Goal: Task Accomplishment & Management: Manage account settings

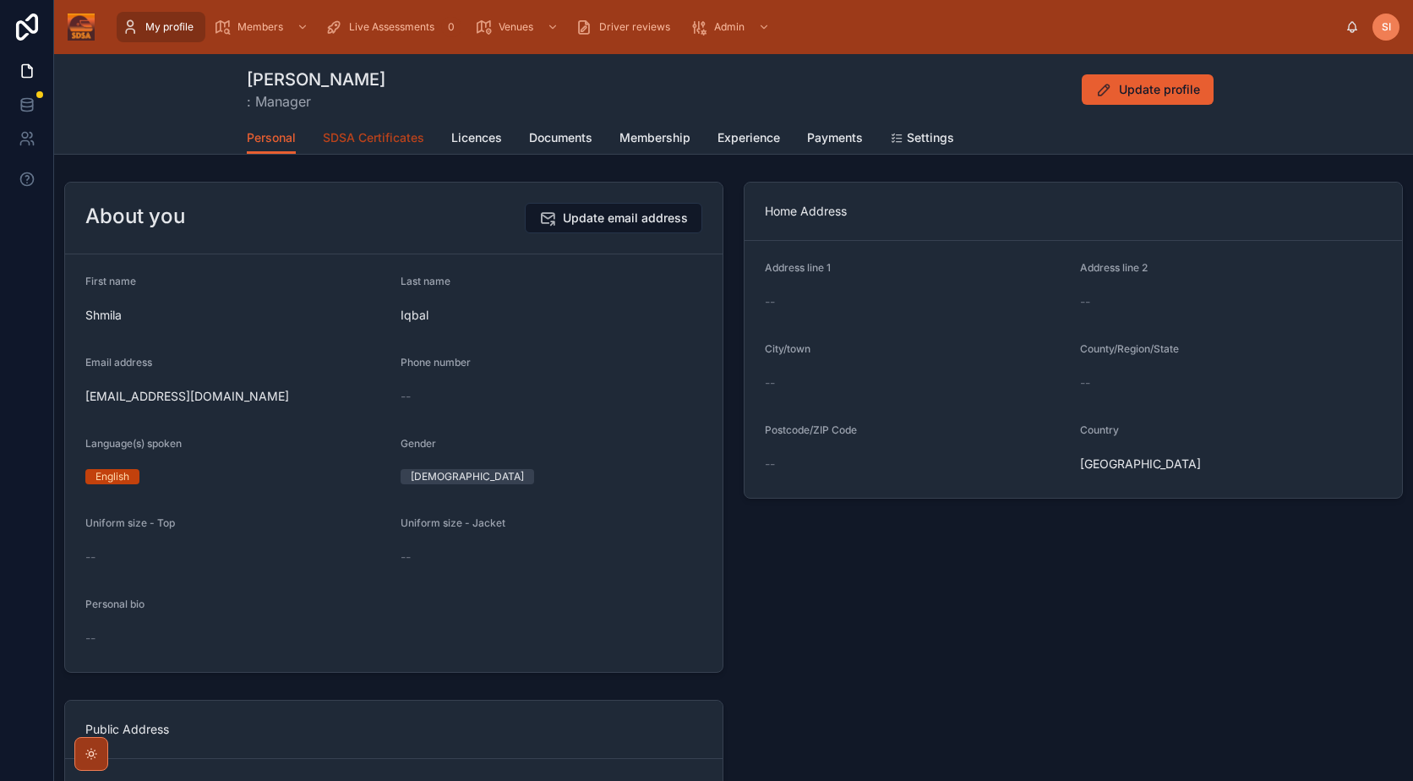
click at [348, 142] on span "SDSA Certificates" at bounding box center [373, 137] width 101 height 17
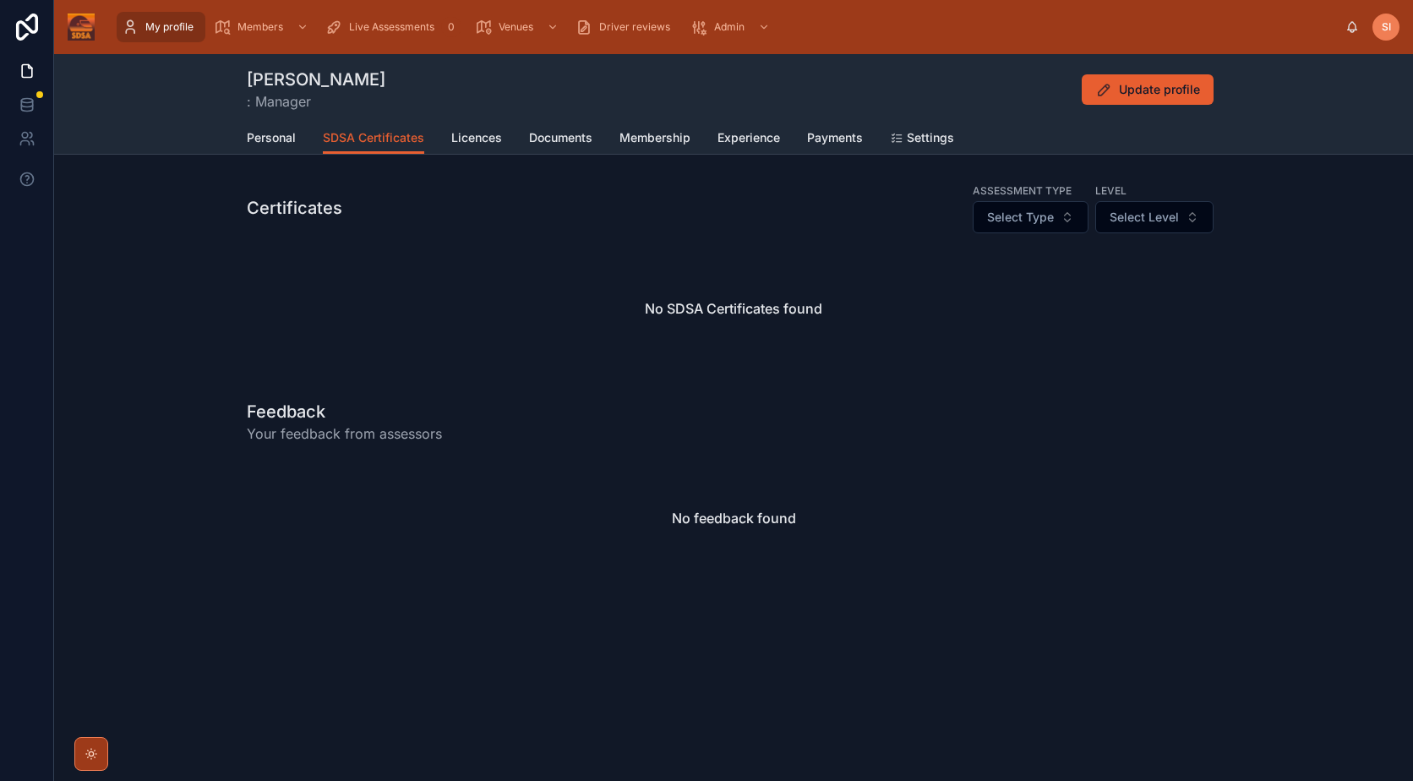
click at [450, 149] on div "Personal SDSA Certificates Licences Documents Membership Experience Payments Se…" at bounding box center [734, 138] width 974 height 32
click at [494, 128] on link "Licences" at bounding box center [476, 140] width 51 height 34
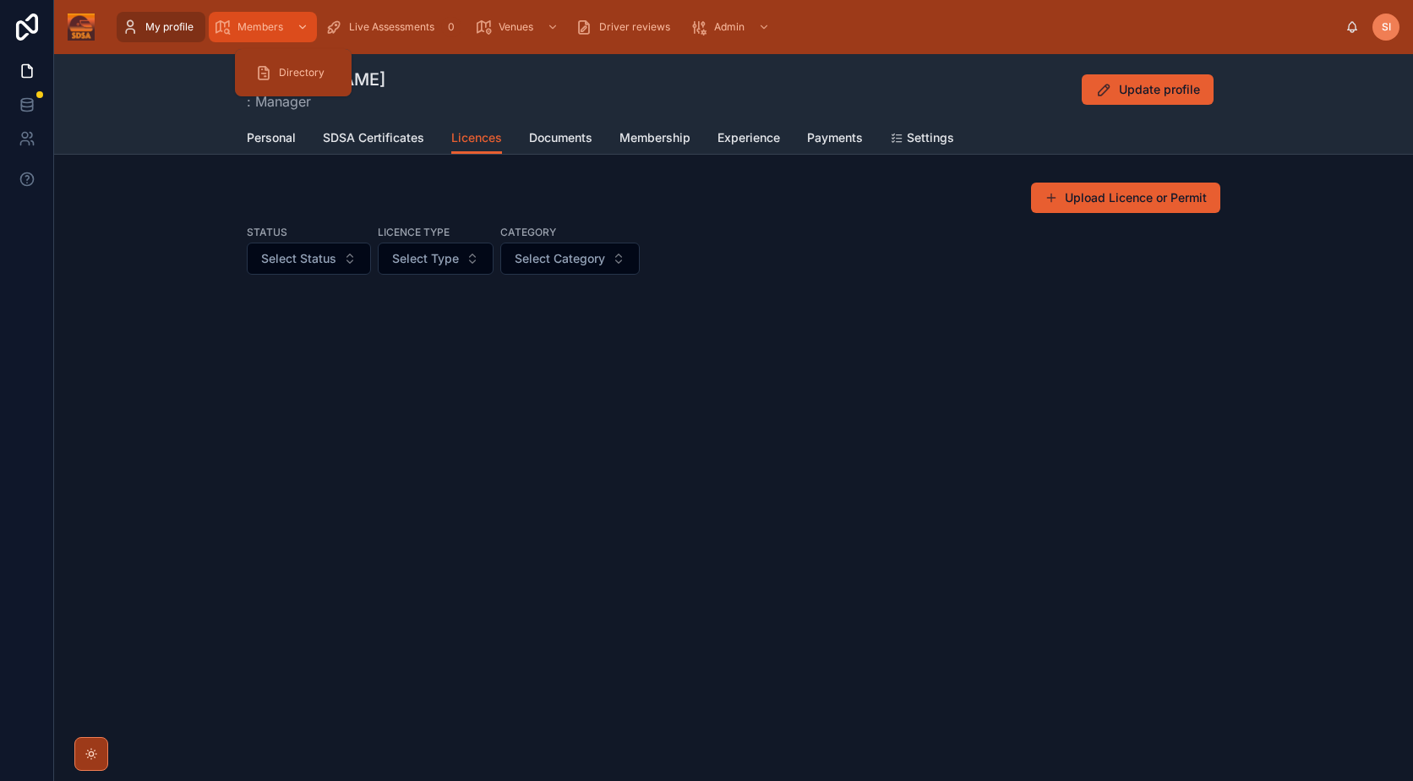
click at [231, 25] on icon "scrollable content" at bounding box center [222, 27] width 17 height 17
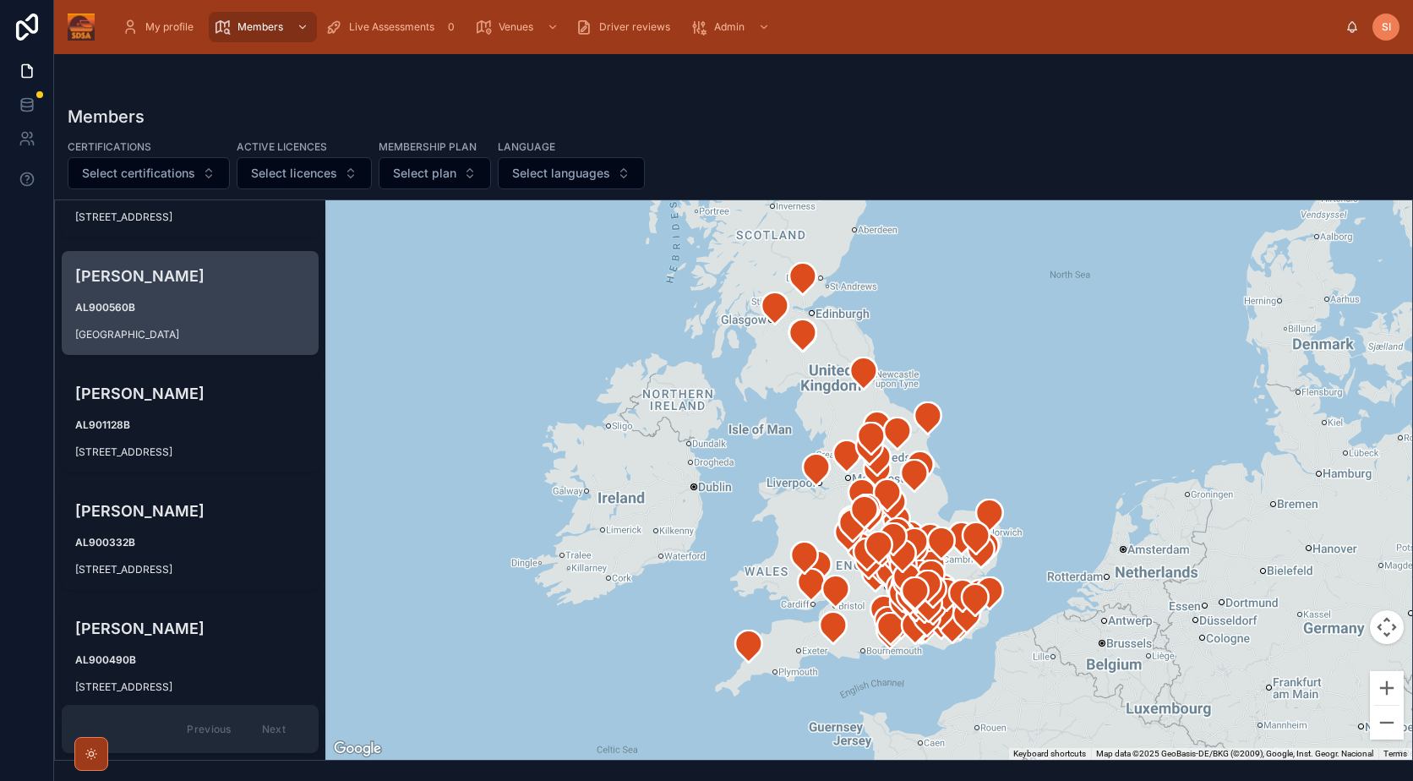
scroll to position [169, 0]
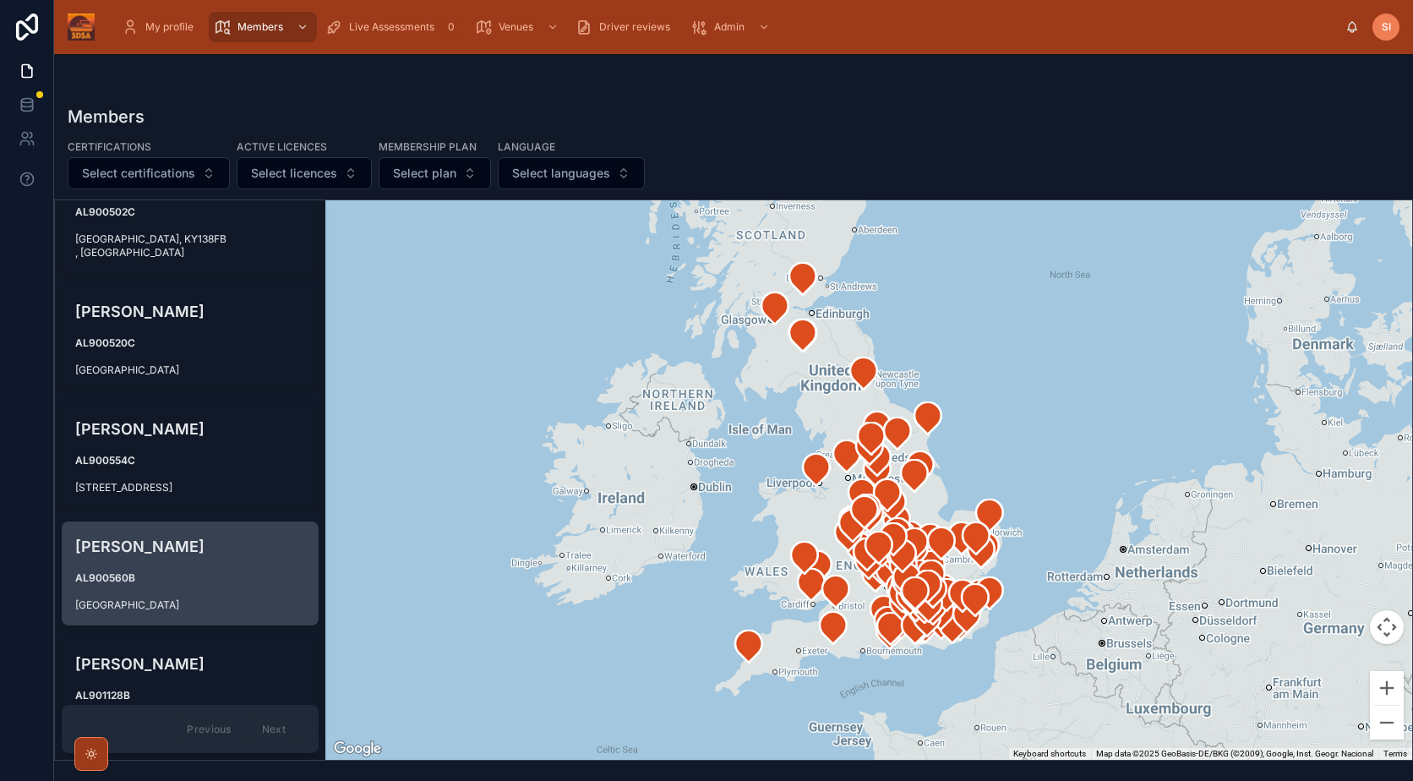
click at [231, 564] on div "[PERSON_NAME] AL900560B [GEOGRAPHIC_DATA]" at bounding box center [190, 574] width 257 height 104
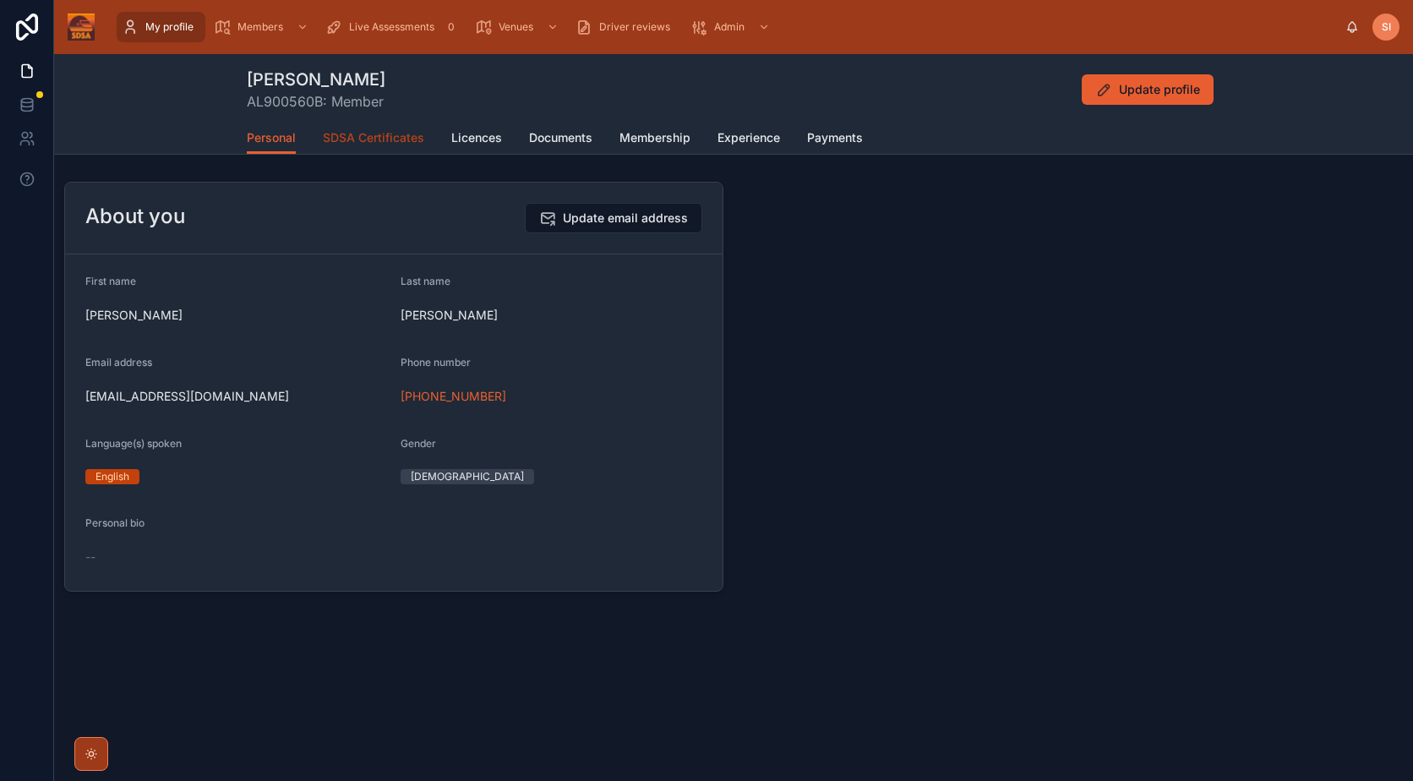
click at [399, 130] on span "SDSA Certificates" at bounding box center [373, 137] width 101 height 17
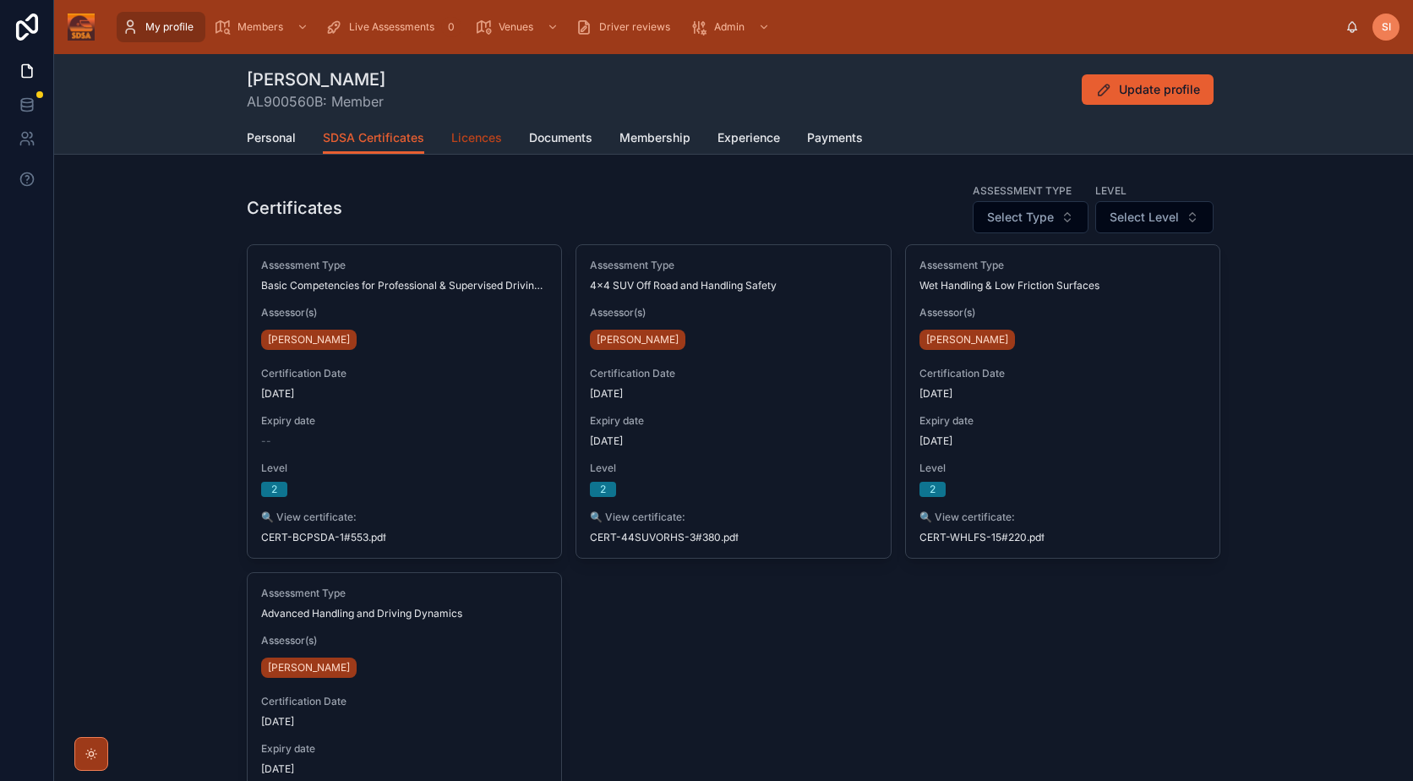
click at [475, 134] on span "Licences" at bounding box center [476, 137] width 51 height 17
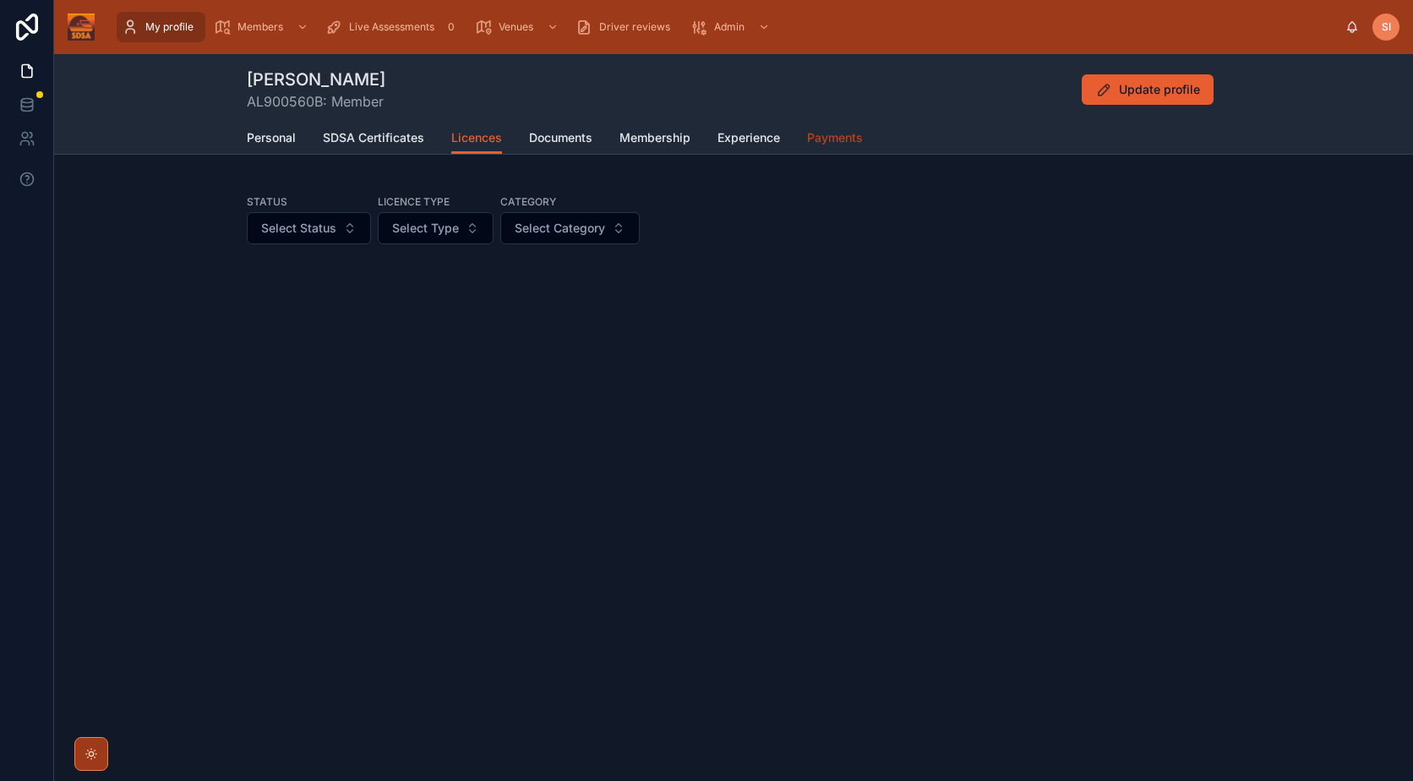
click at [826, 141] on span "Payments" at bounding box center [835, 137] width 56 height 17
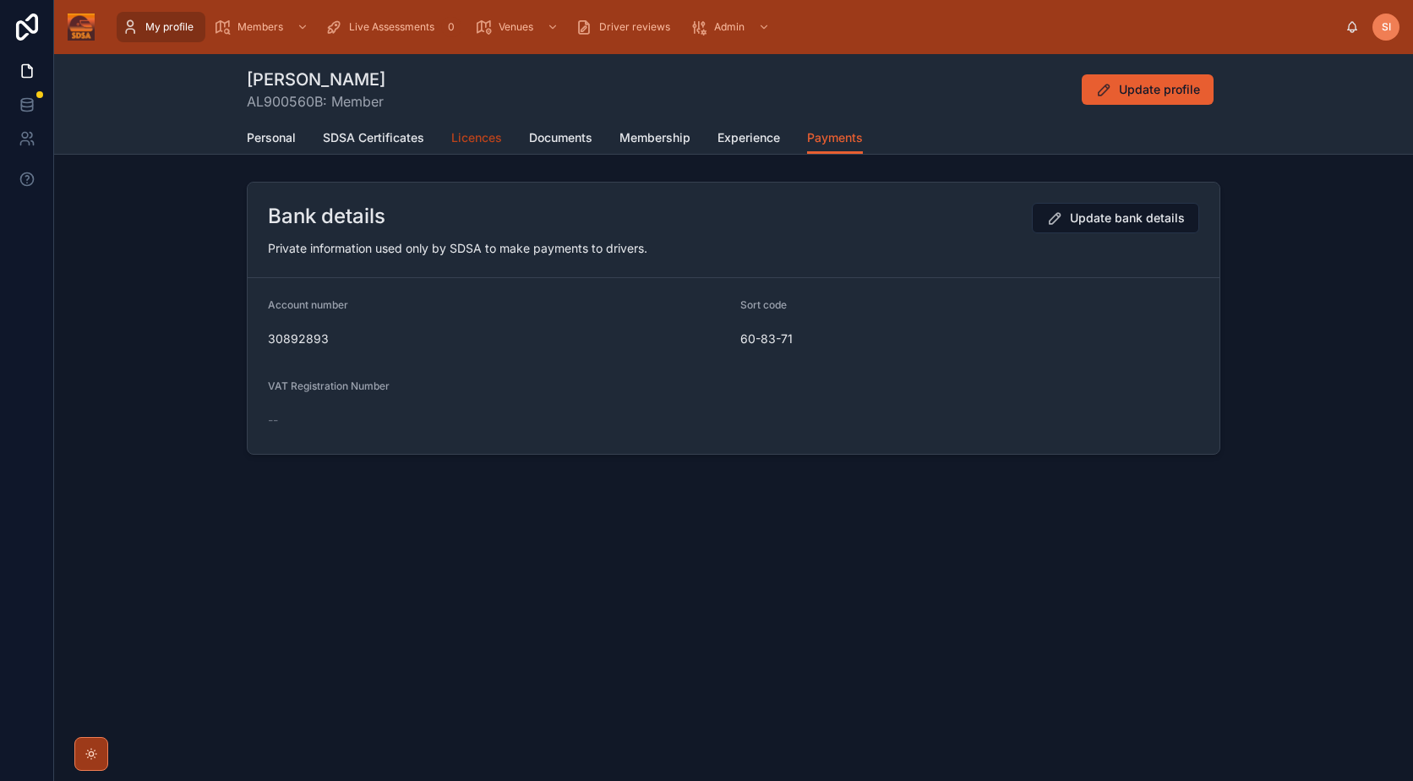
click at [484, 134] on span "Licences" at bounding box center [476, 137] width 51 height 17
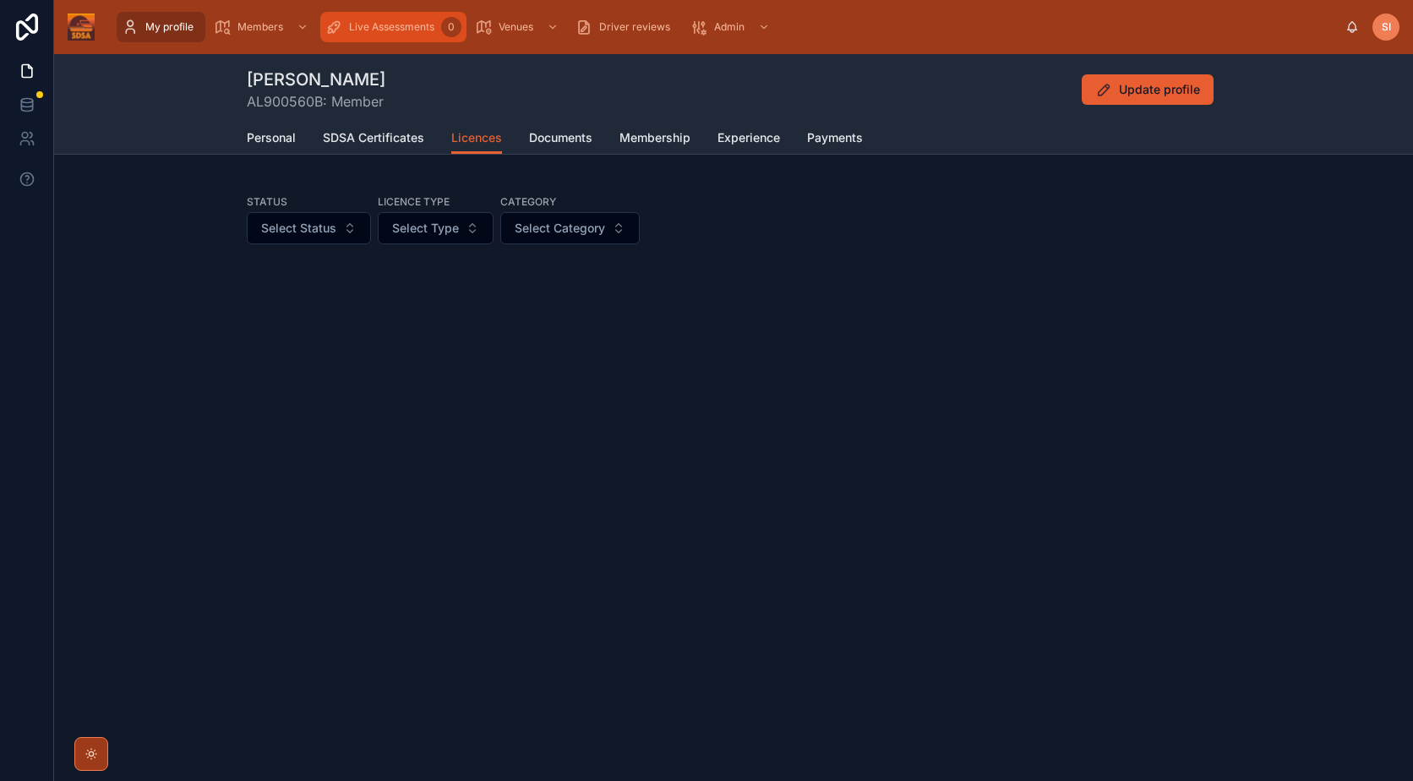
click at [422, 39] on div "Live Assessments 0" at bounding box center [393, 27] width 136 height 27
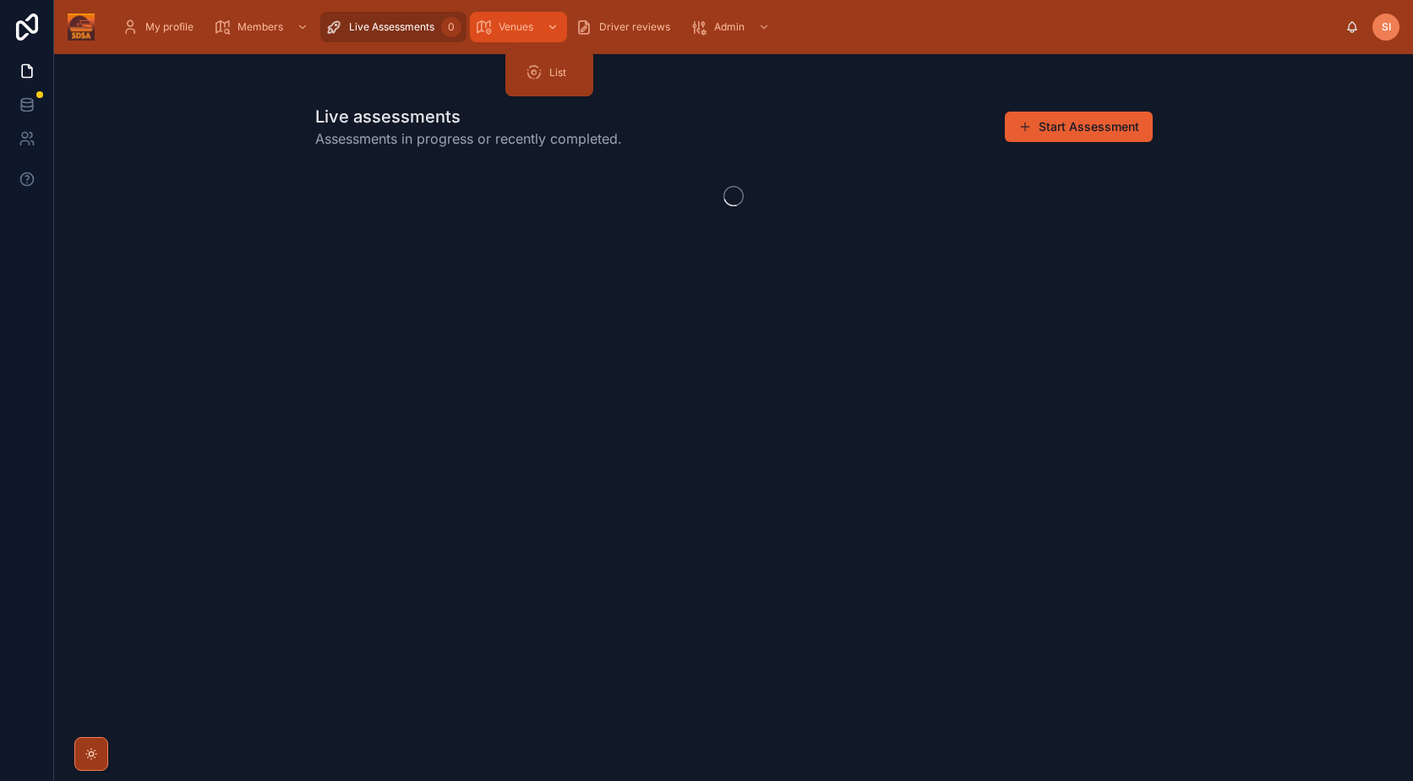
click at [522, 38] on div "Venues" at bounding box center [518, 27] width 87 height 27
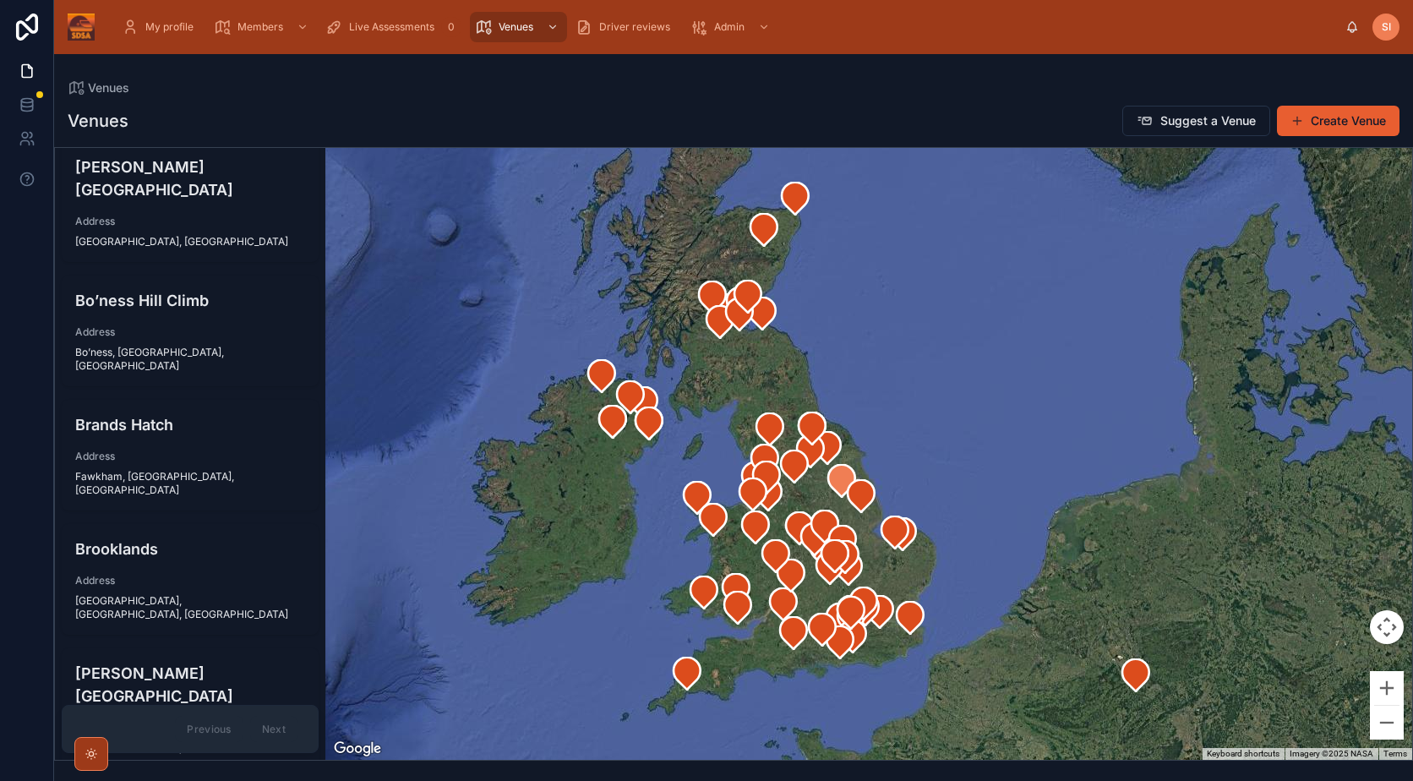
scroll to position [930, 0]
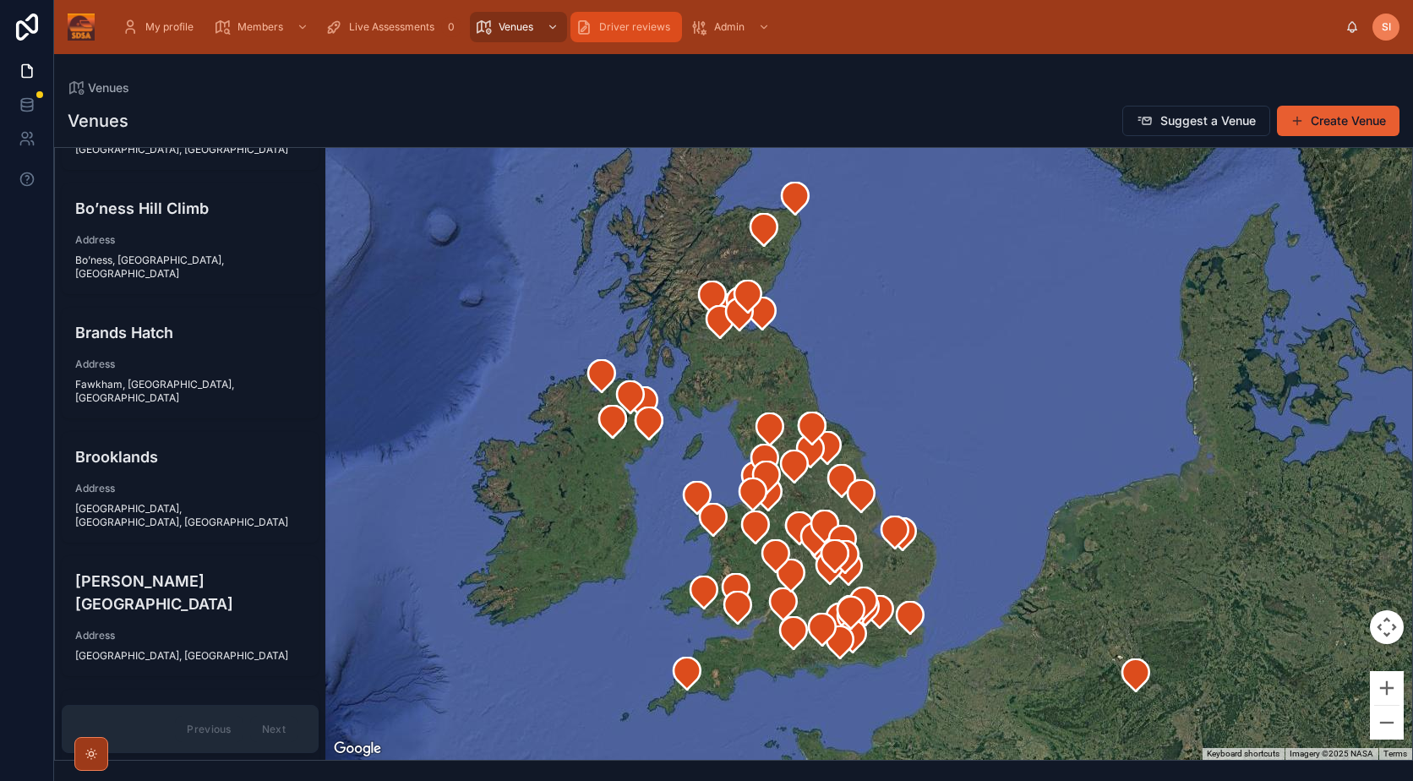
click at [663, 23] on span "Driver reviews" at bounding box center [634, 27] width 71 height 14
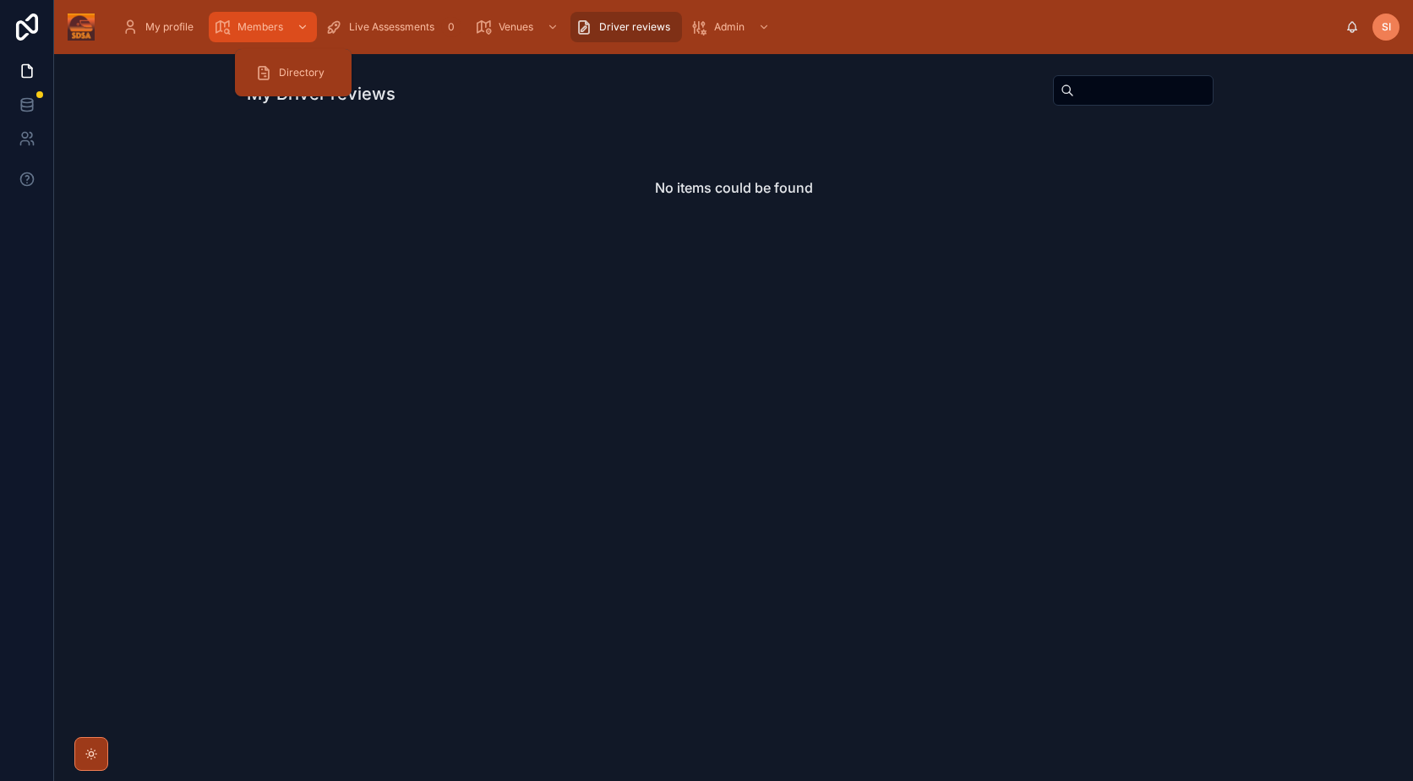
click at [231, 27] on icon "scrollable content" at bounding box center [222, 27] width 17 height 17
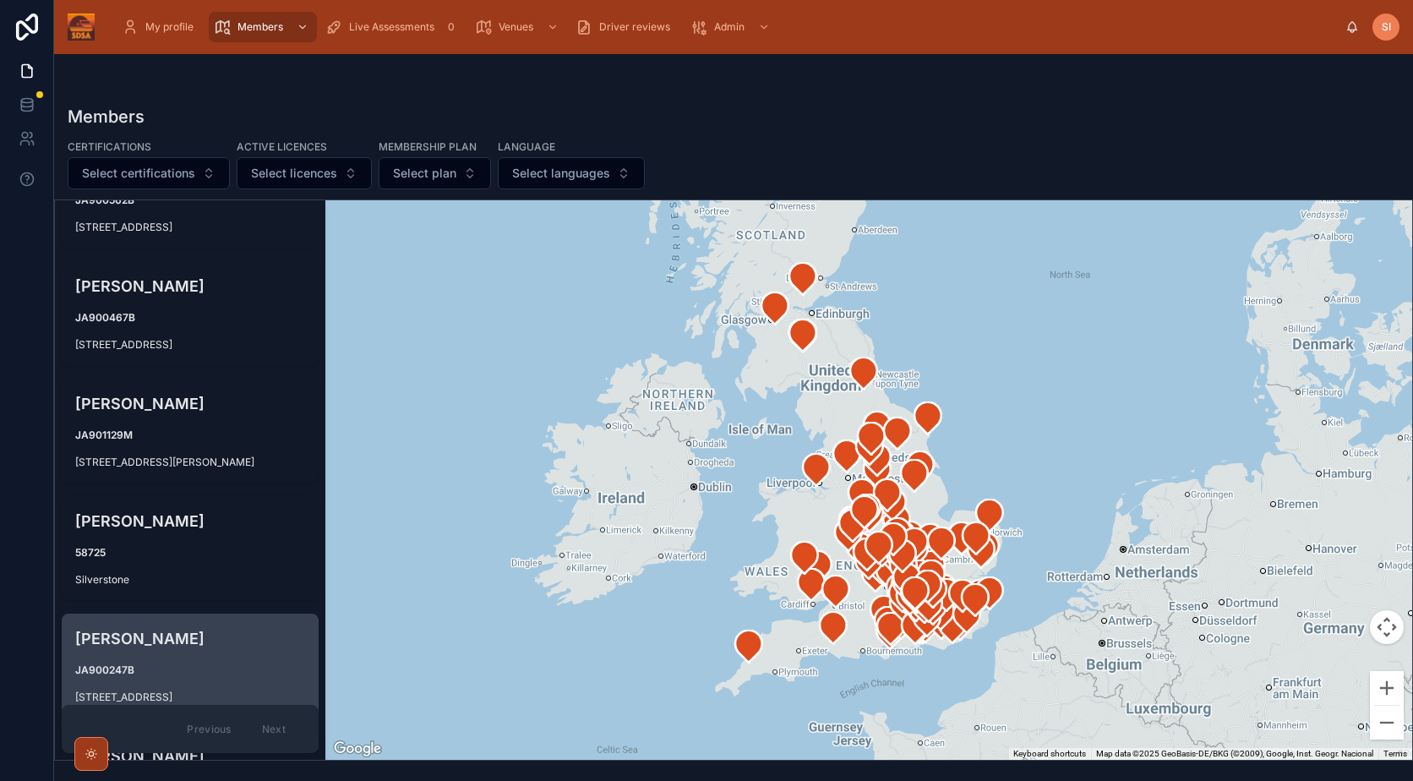
scroll to position [9805, 0]
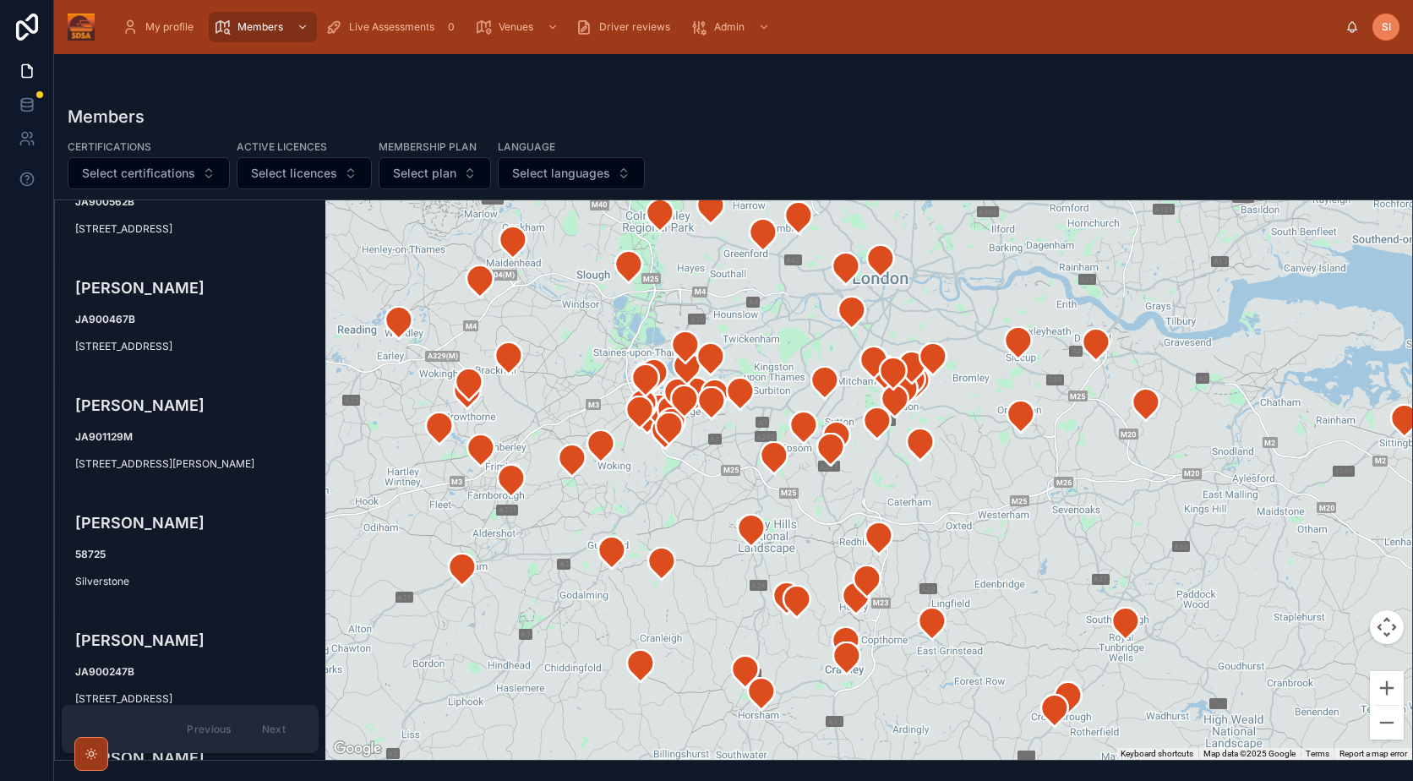
drag, startPoint x: 713, startPoint y: 560, endPoint x: 1197, endPoint y: 427, distance: 502.4
click at [1197, 427] on div at bounding box center [868, 480] width 1087 height 560
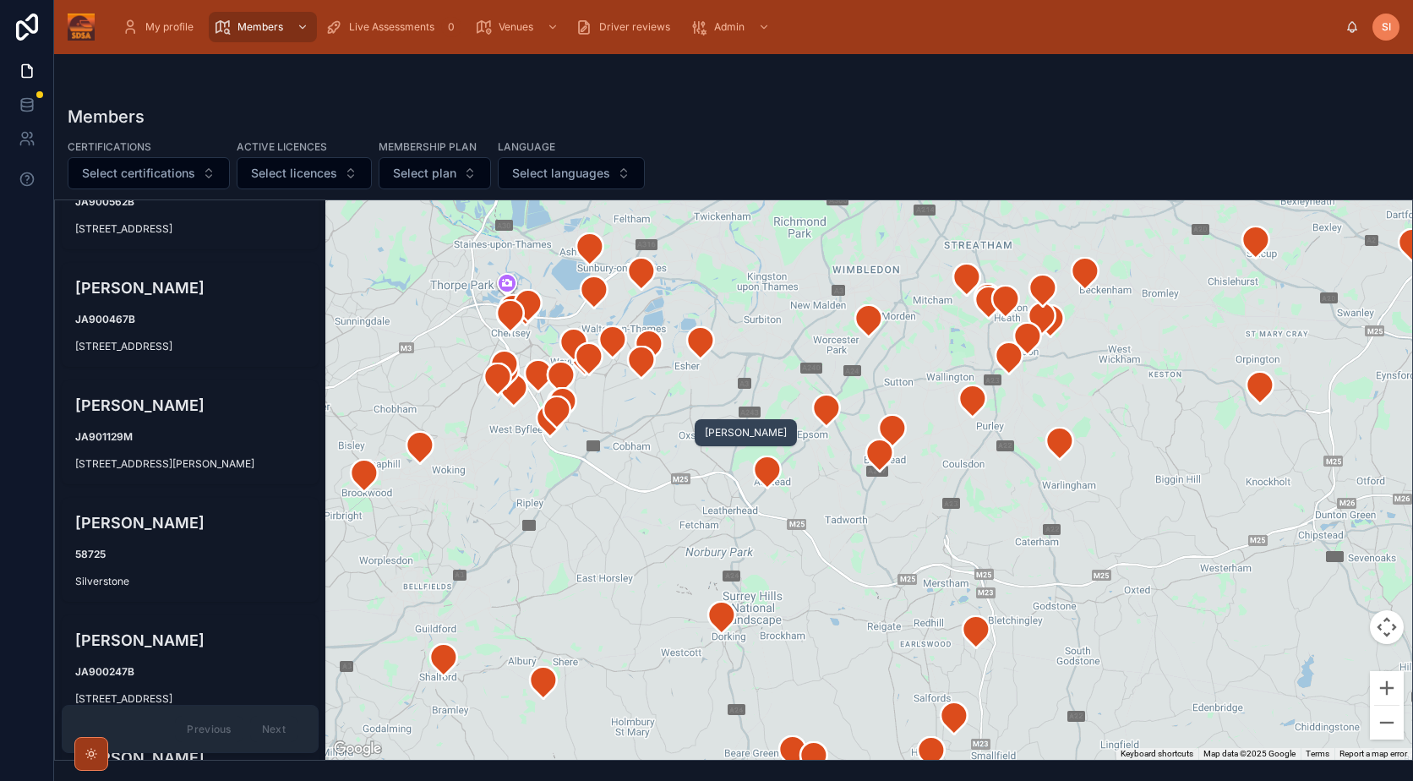
drag, startPoint x: 688, startPoint y: 431, endPoint x: 906, endPoint y: 494, distance: 226.9
click at [906, 494] on div at bounding box center [868, 480] width 1087 height 560
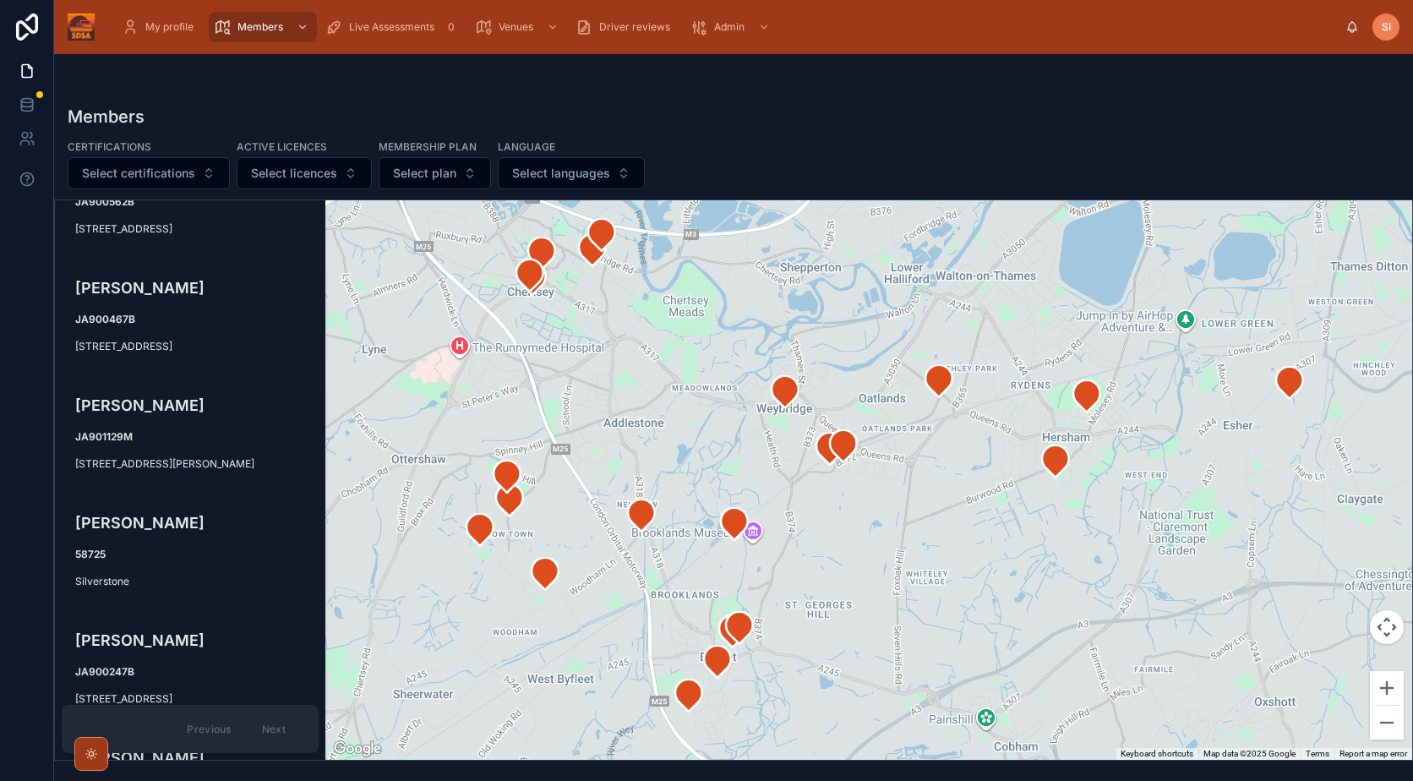
drag, startPoint x: 810, startPoint y: 391, endPoint x: 952, endPoint y: 593, distance: 246.9
click at [952, 593] on div at bounding box center [868, 480] width 1087 height 560
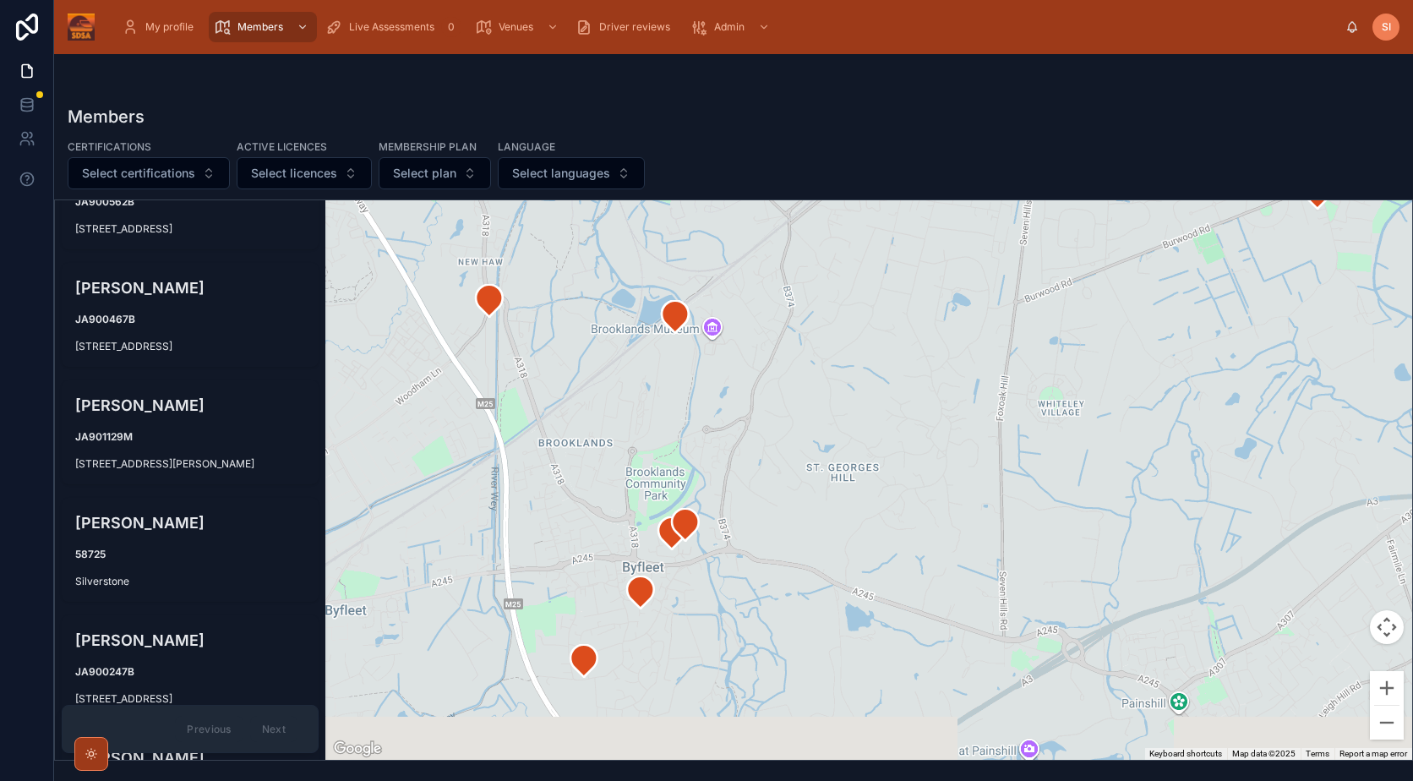
drag, startPoint x: 855, startPoint y: 534, endPoint x: 932, endPoint y: 276, distance: 269.3
click at [932, 276] on div at bounding box center [868, 480] width 1087 height 560
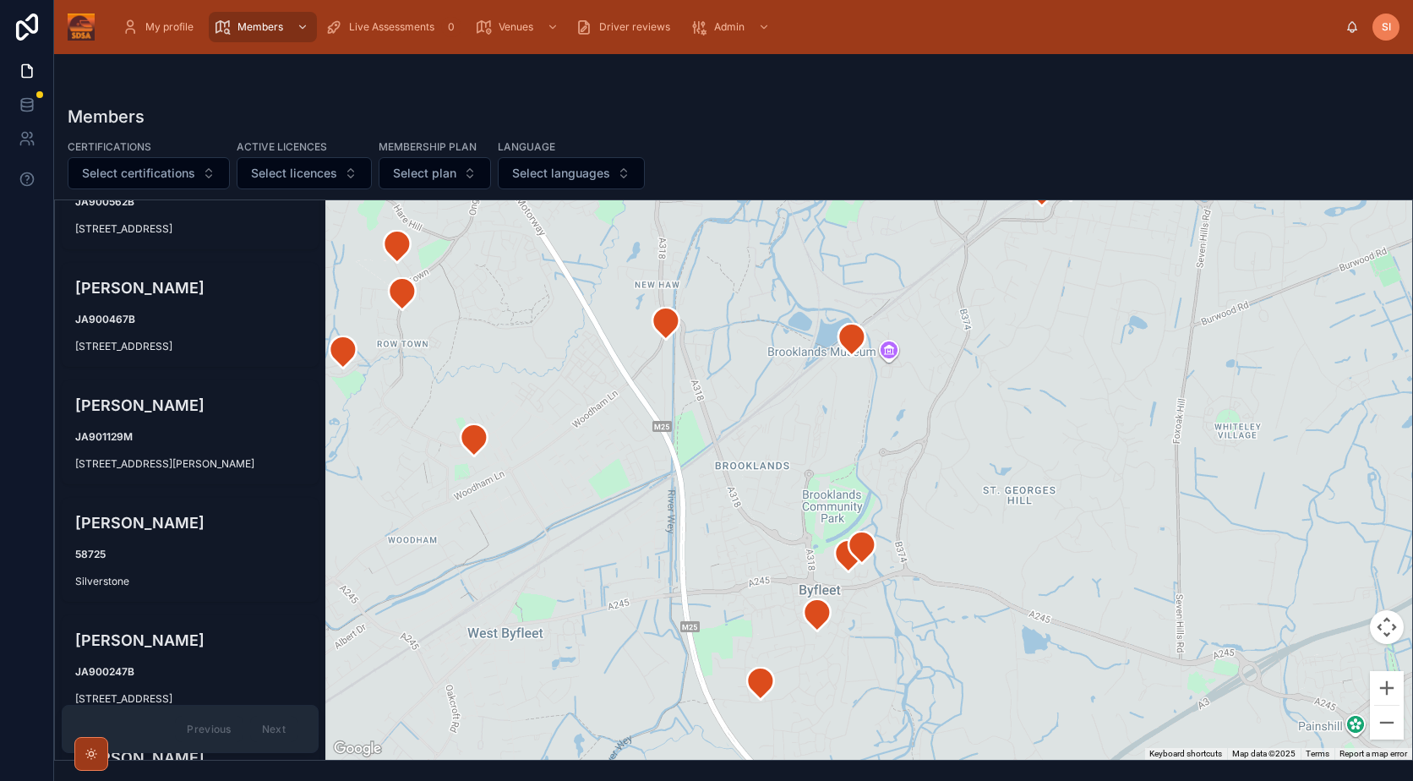
drag, startPoint x: 545, startPoint y: 444, endPoint x: 730, endPoint y: 493, distance: 191.5
click at [730, 493] on div at bounding box center [868, 480] width 1087 height 560
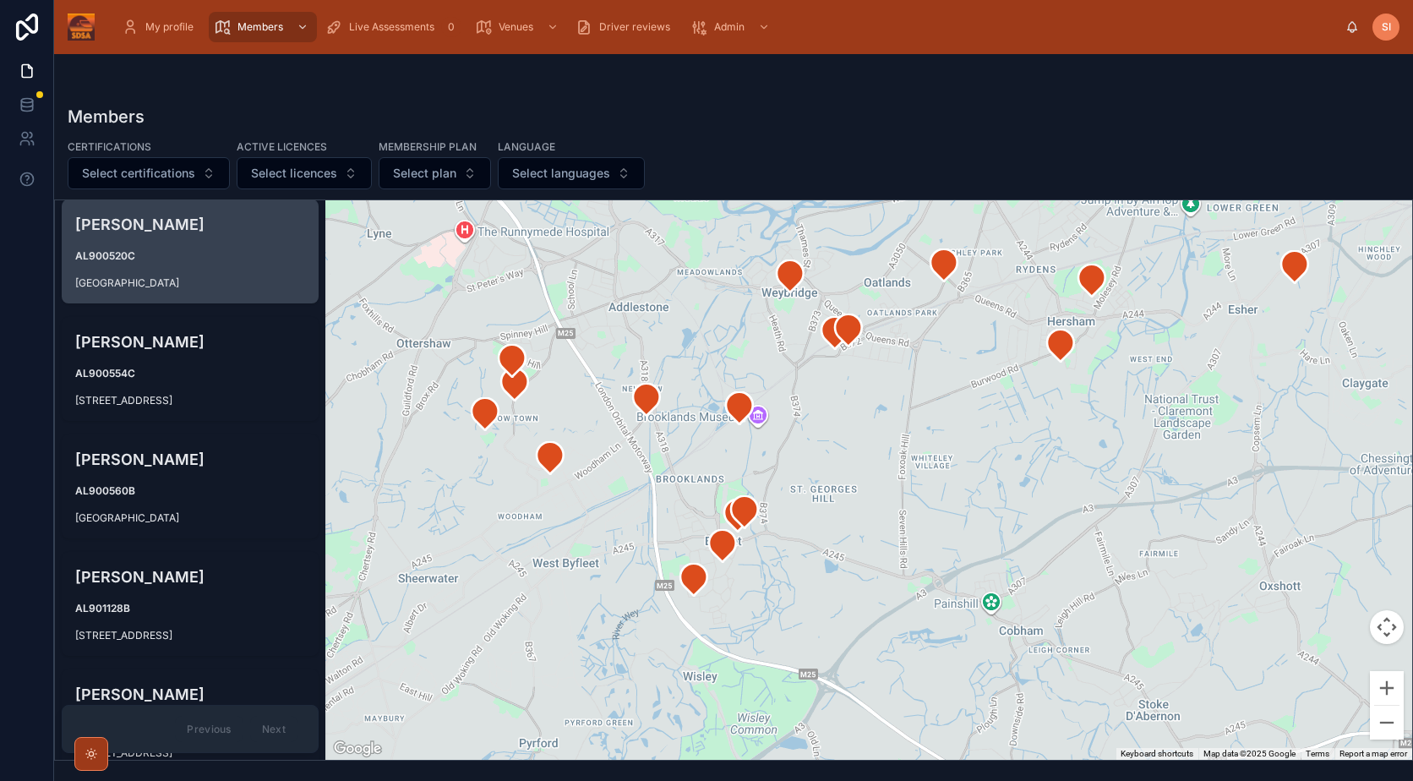
scroll to position [338, 0]
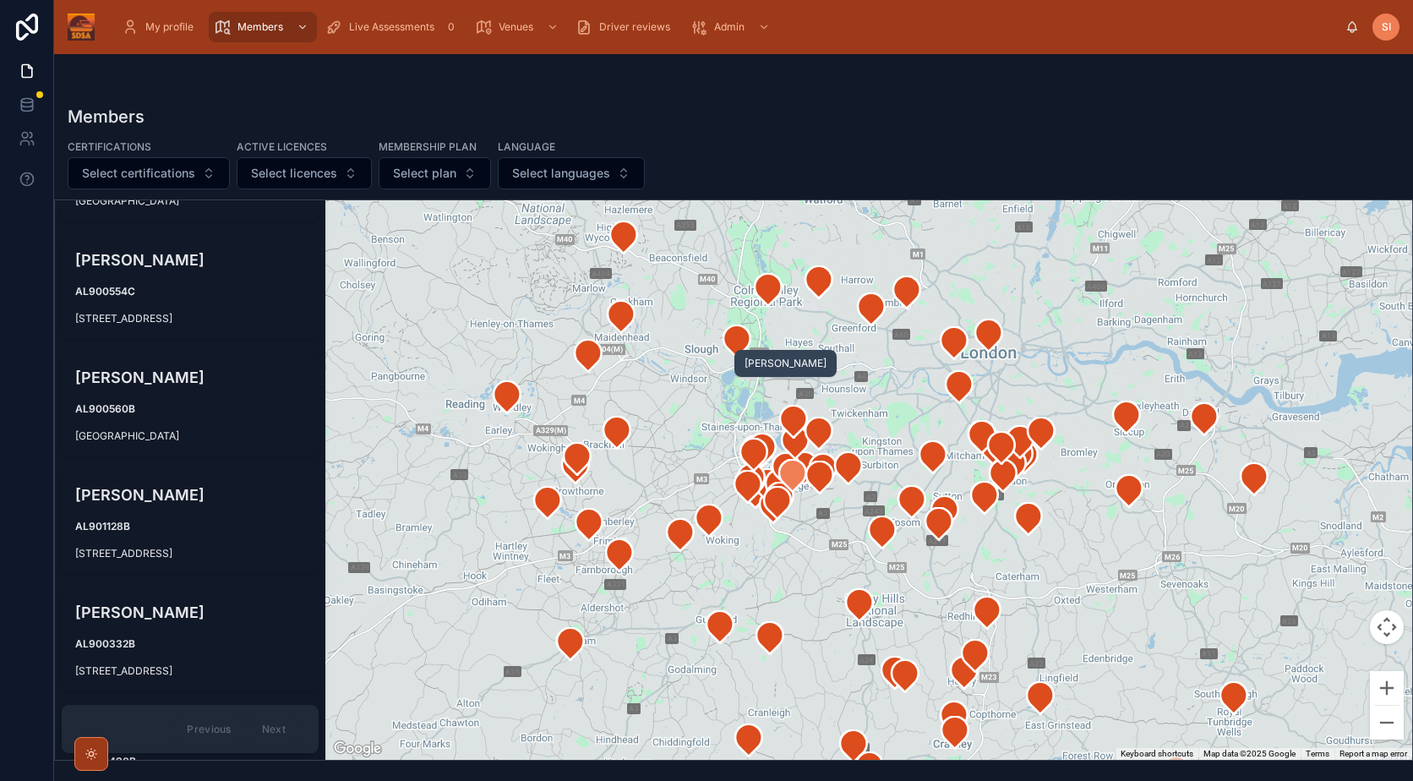
drag, startPoint x: 791, startPoint y: 377, endPoint x: 800, endPoint y: 459, distance: 82.4
click at [877, 559] on div at bounding box center [1420, 559] width 1087 height 0
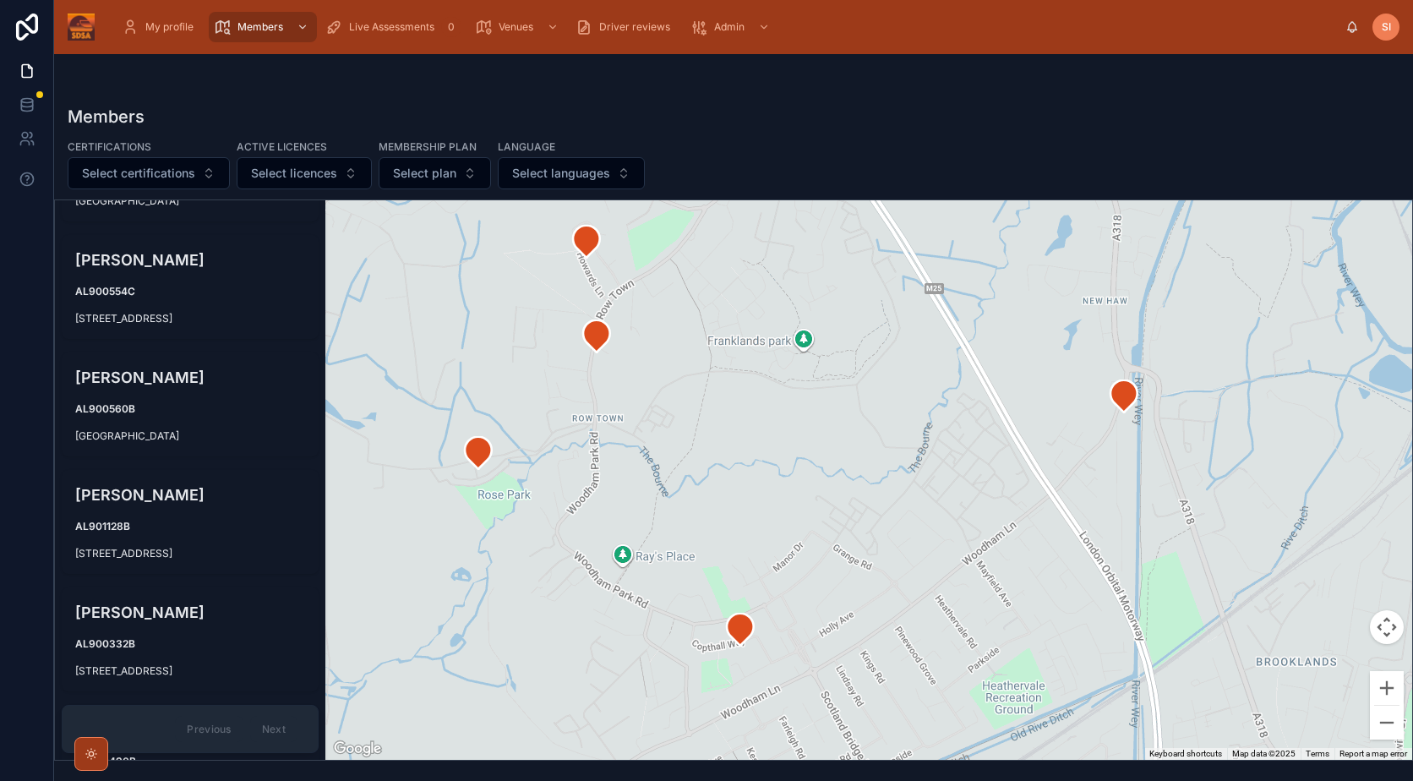
drag, startPoint x: 622, startPoint y: 520, endPoint x: 894, endPoint y: 509, distance: 272.4
click at [894, 509] on div at bounding box center [868, 480] width 1087 height 560
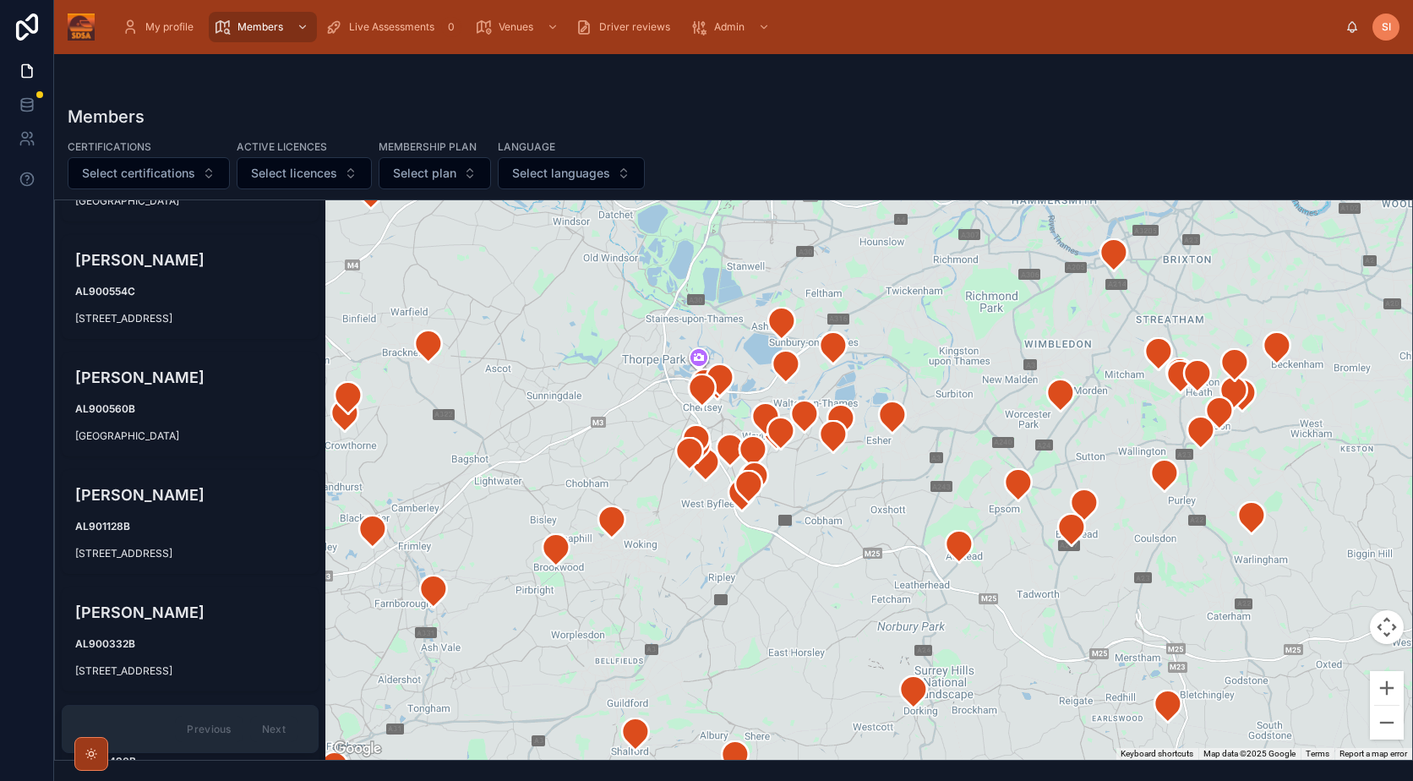
click at [752, 617] on div at bounding box center [868, 480] width 1087 height 560
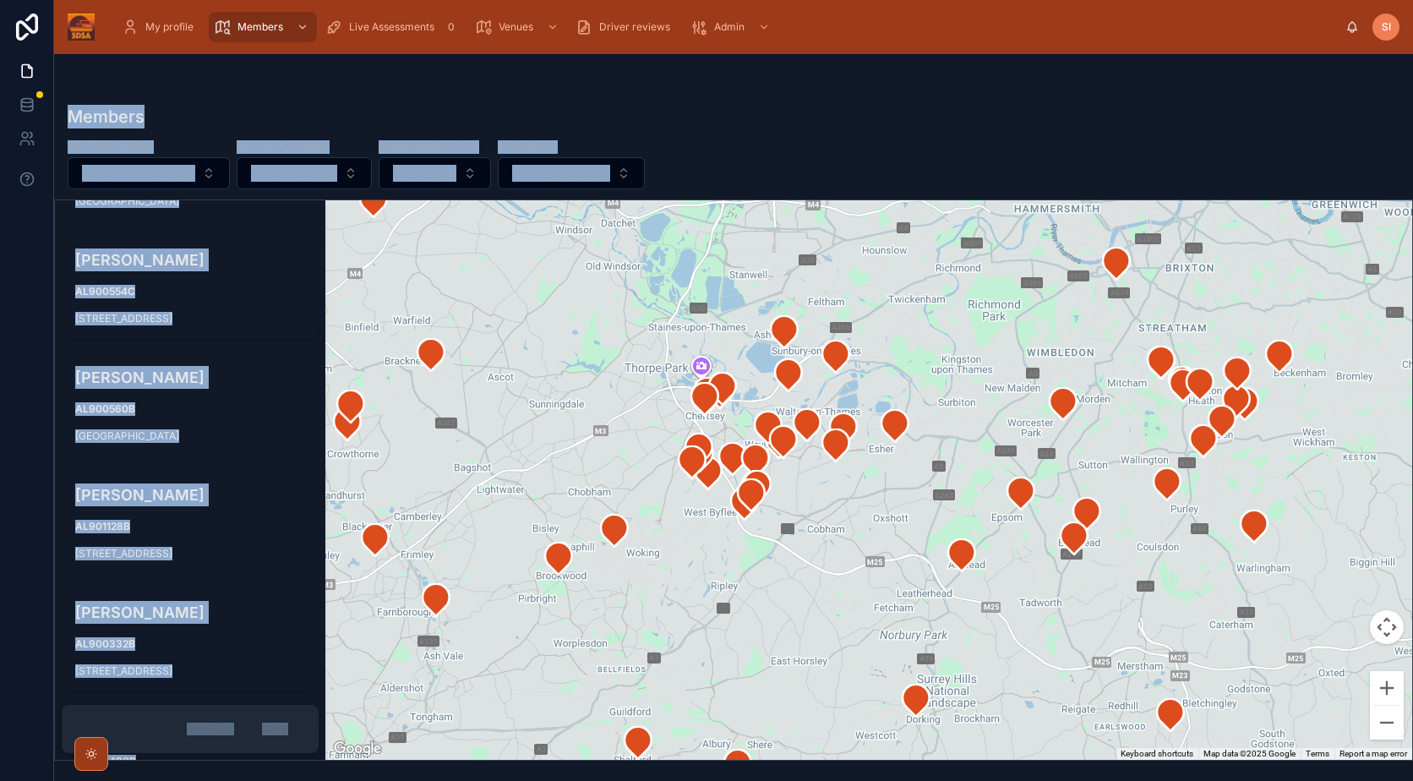
drag, startPoint x: 838, startPoint y: 434, endPoint x: 953, endPoint y: 625, distance: 222.2
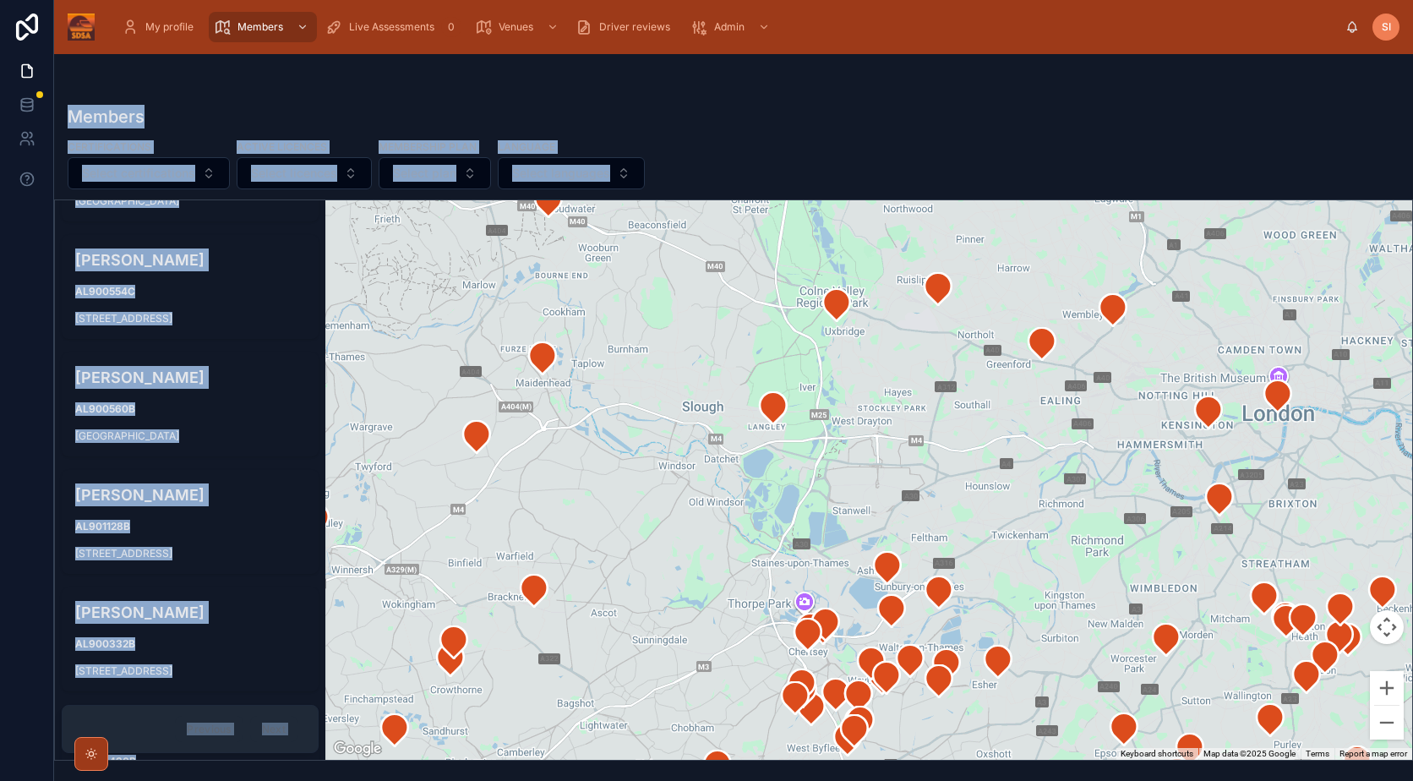
drag, startPoint x: 953, startPoint y: 625, endPoint x: 1016, endPoint y: 614, distance: 63.4
click at [1016, 614] on div at bounding box center [868, 480] width 1087 height 560
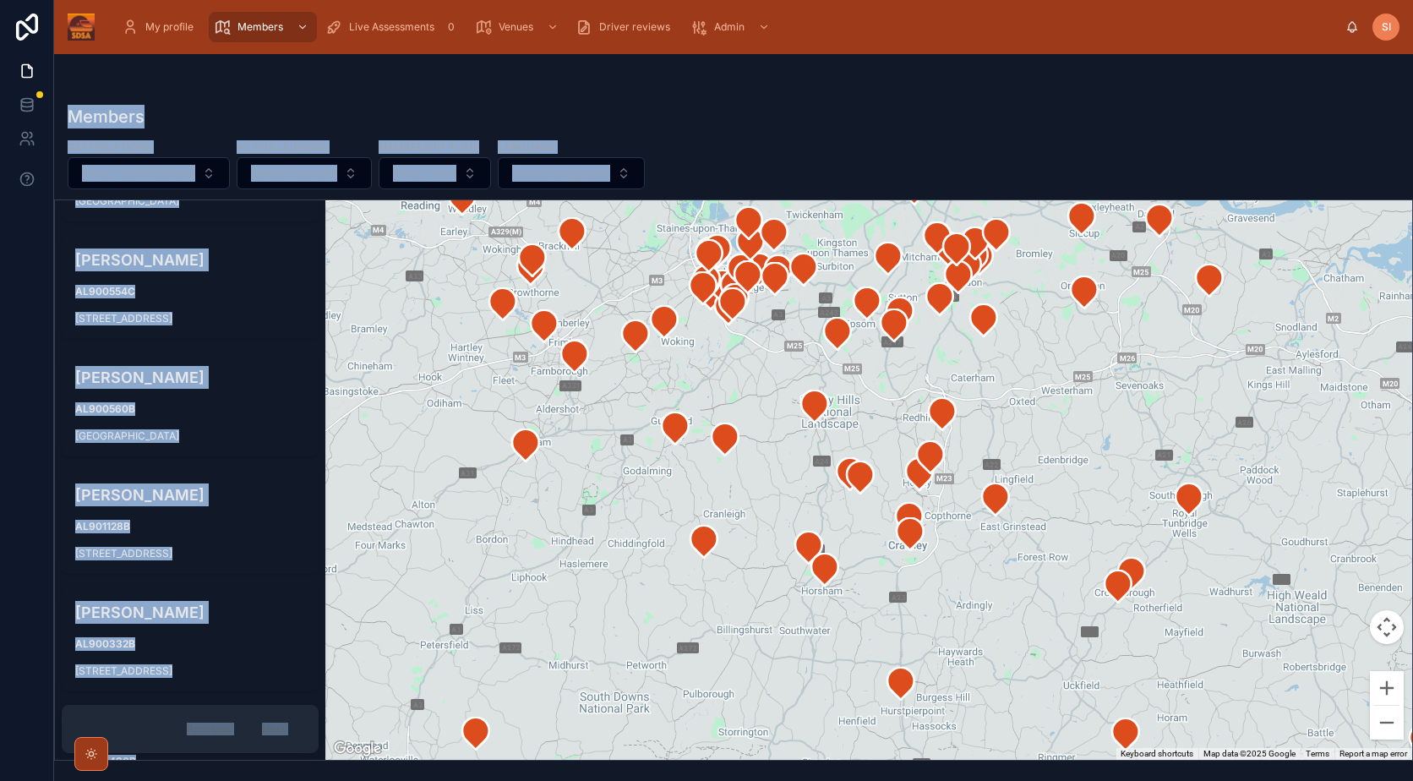
drag, startPoint x: 857, startPoint y: 449, endPoint x: 862, endPoint y: 225, distance: 224.0
click at [862, 212] on div at bounding box center [868, 480] width 1087 height 560
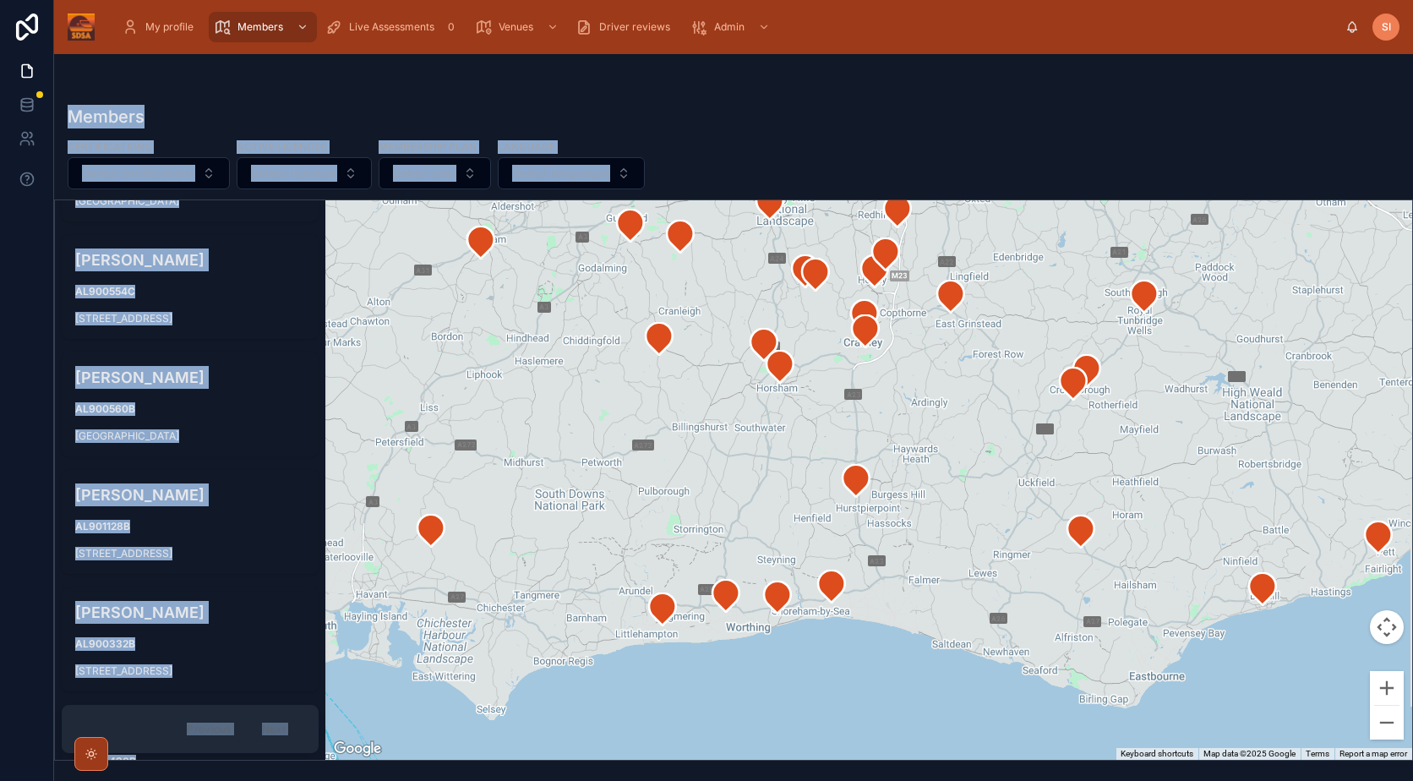
drag, startPoint x: 857, startPoint y: 573, endPoint x: 821, endPoint y: 422, distance: 155.6
click at [821, 422] on div at bounding box center [868, 480] width 1087 height 560
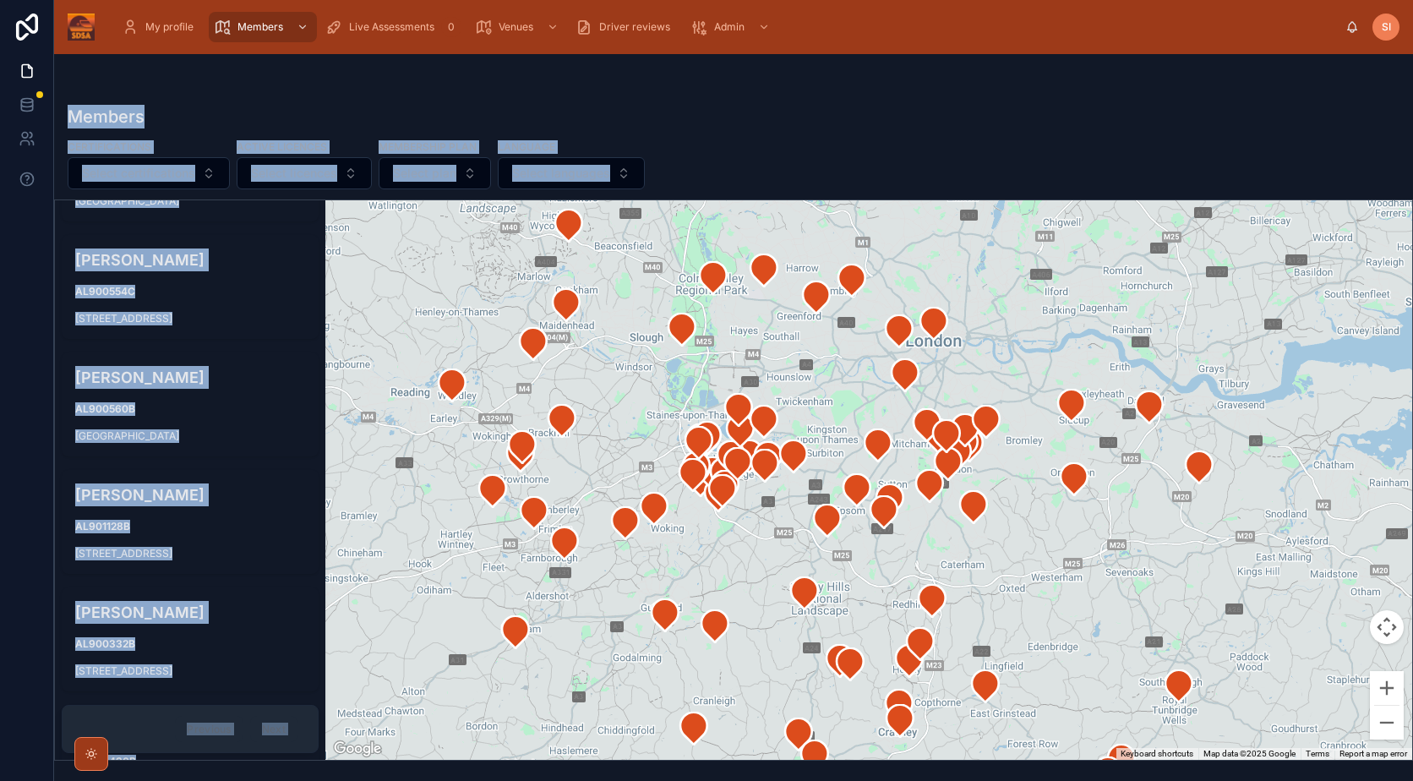
drag, startPoint x: 996, startPoint y: 676, endPoint x: 1023, endPoint y: 824, distance: 150.4
click at [1023, 780] on html "My profile Members Live Assessments 0 Venues Driver reviews Admin SI Shmila Iqb…" at bounding box center [706, 390] width 1413 height 781
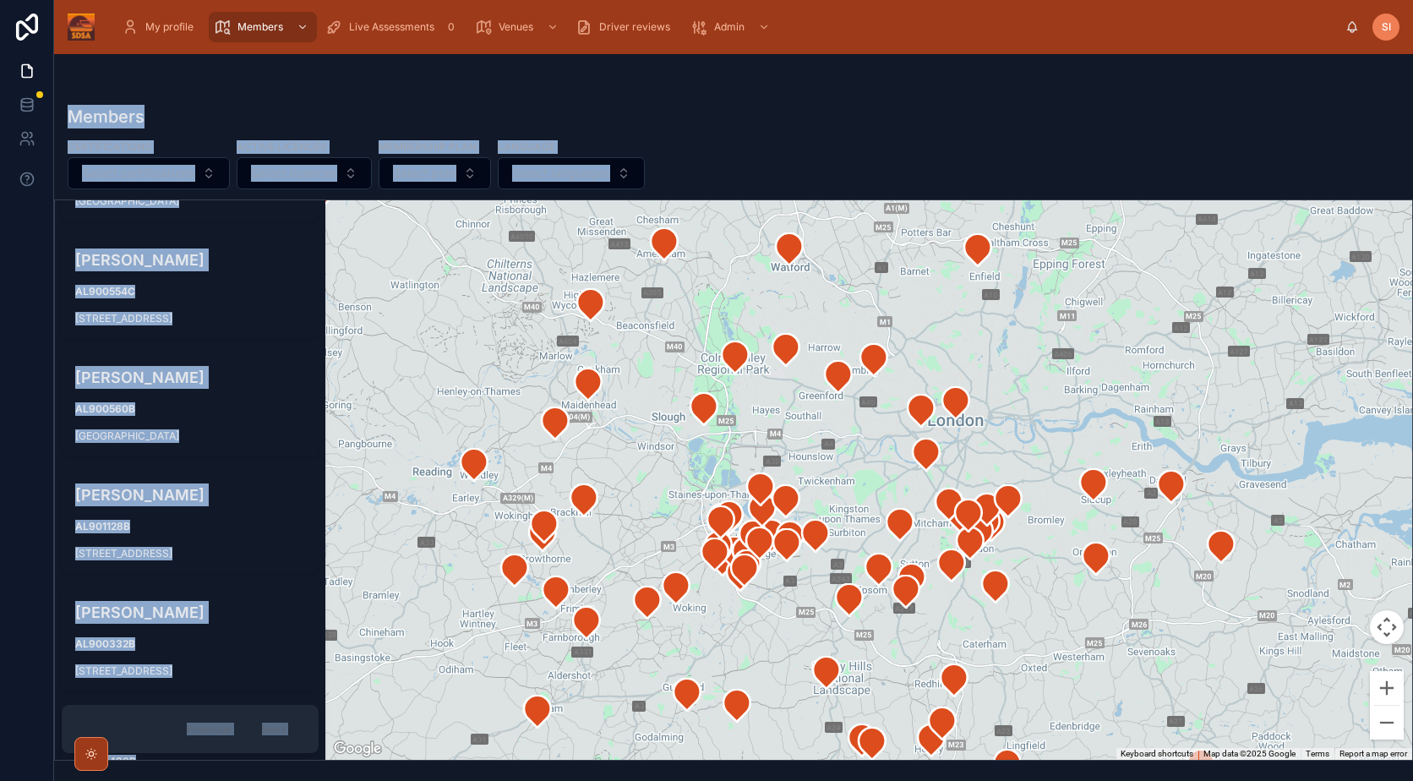
drag, startPoint x: 982, startPoint y: 555, endPoint x: 1017, endPoint y: 685, distance: 133.9
click at [1017, 685] on div at bounding box center [868, 480] width 1087 height 560
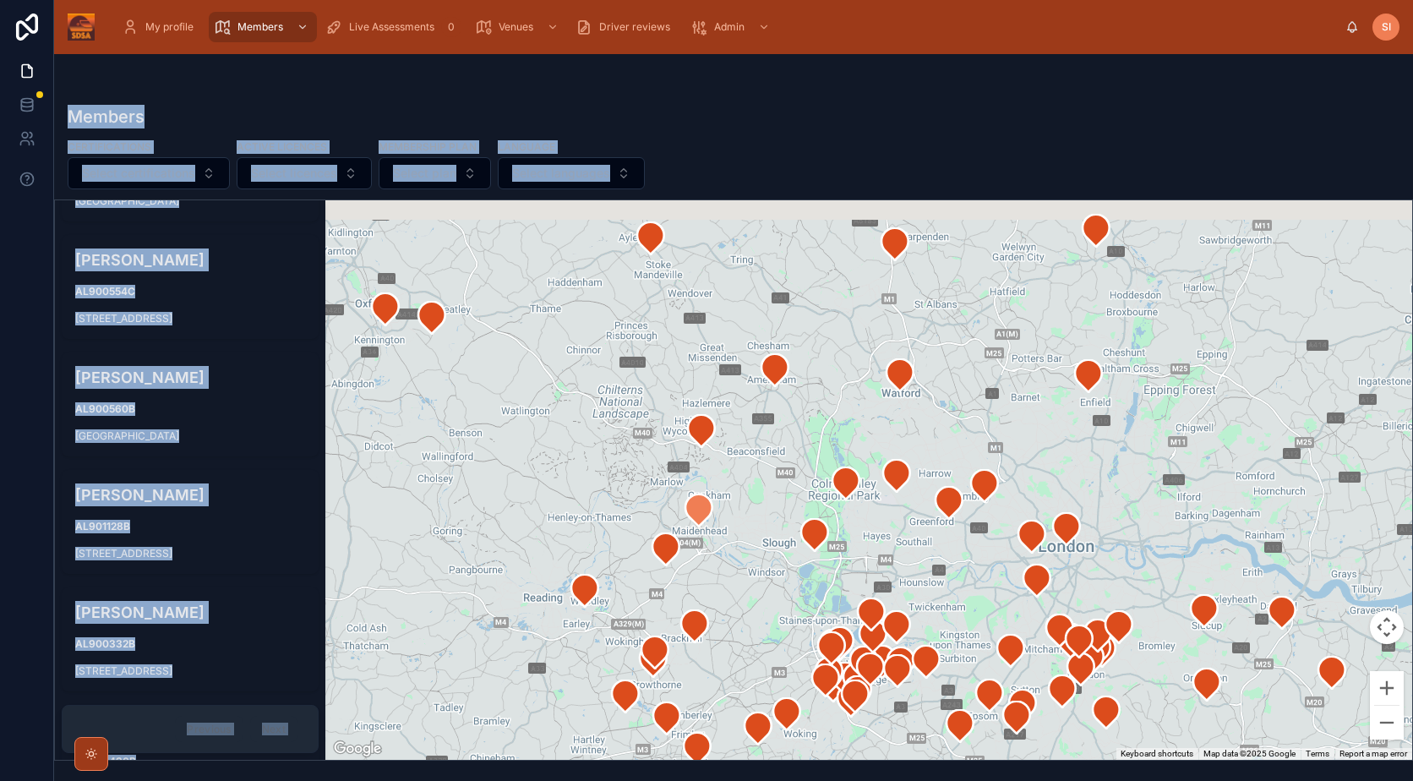
drag, startPoint x: 613, startPoint y: 442, endPoint x: 729, endPoint y: 562, distance: 166.8
click at [716, 527] on icon at bounding box center [699, 511] width 34 height 34
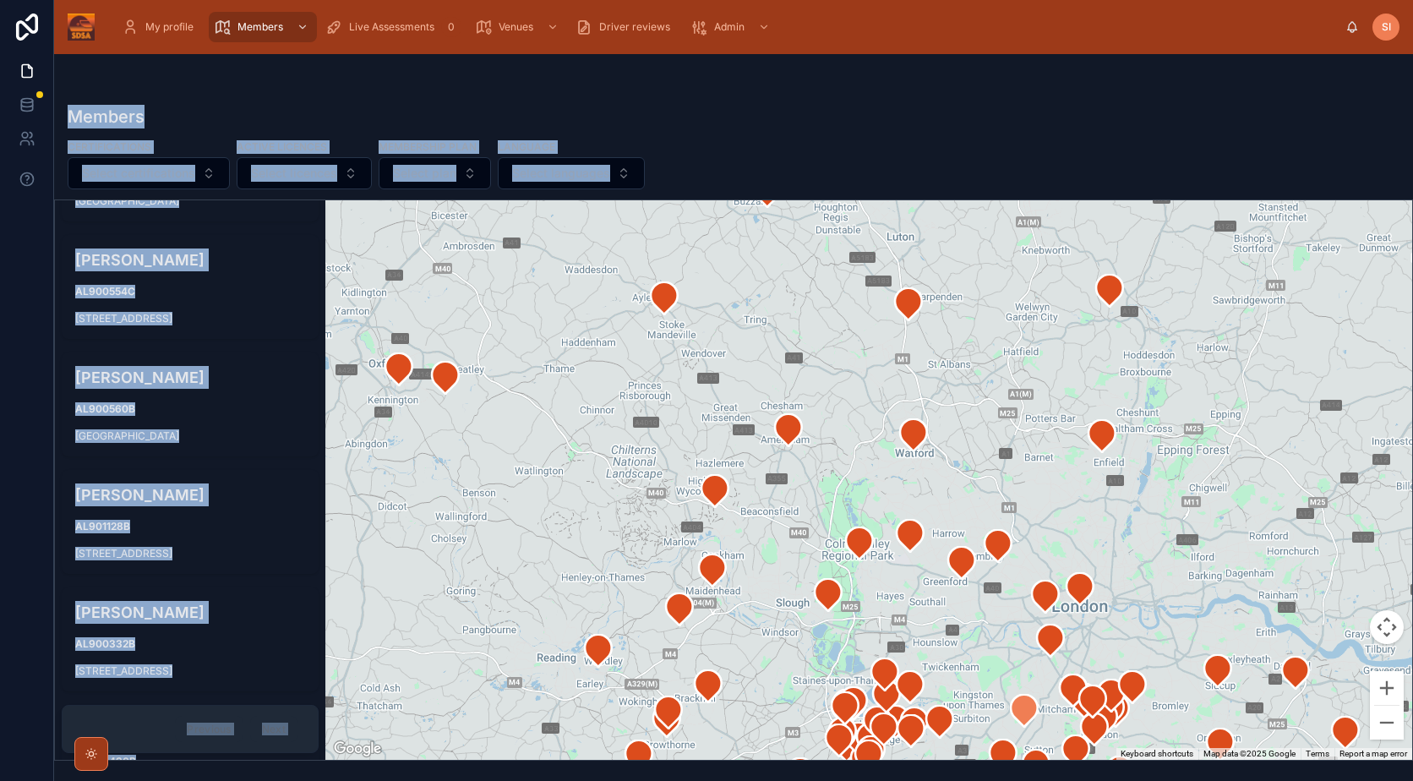
drag, startPoint x: 1018, startPoint y: 722, endPoint x: 938, endPoint y: 633, distance: 119.1
click at [950, 656] on div at bounding box center [868, 480] width 1087 height 560
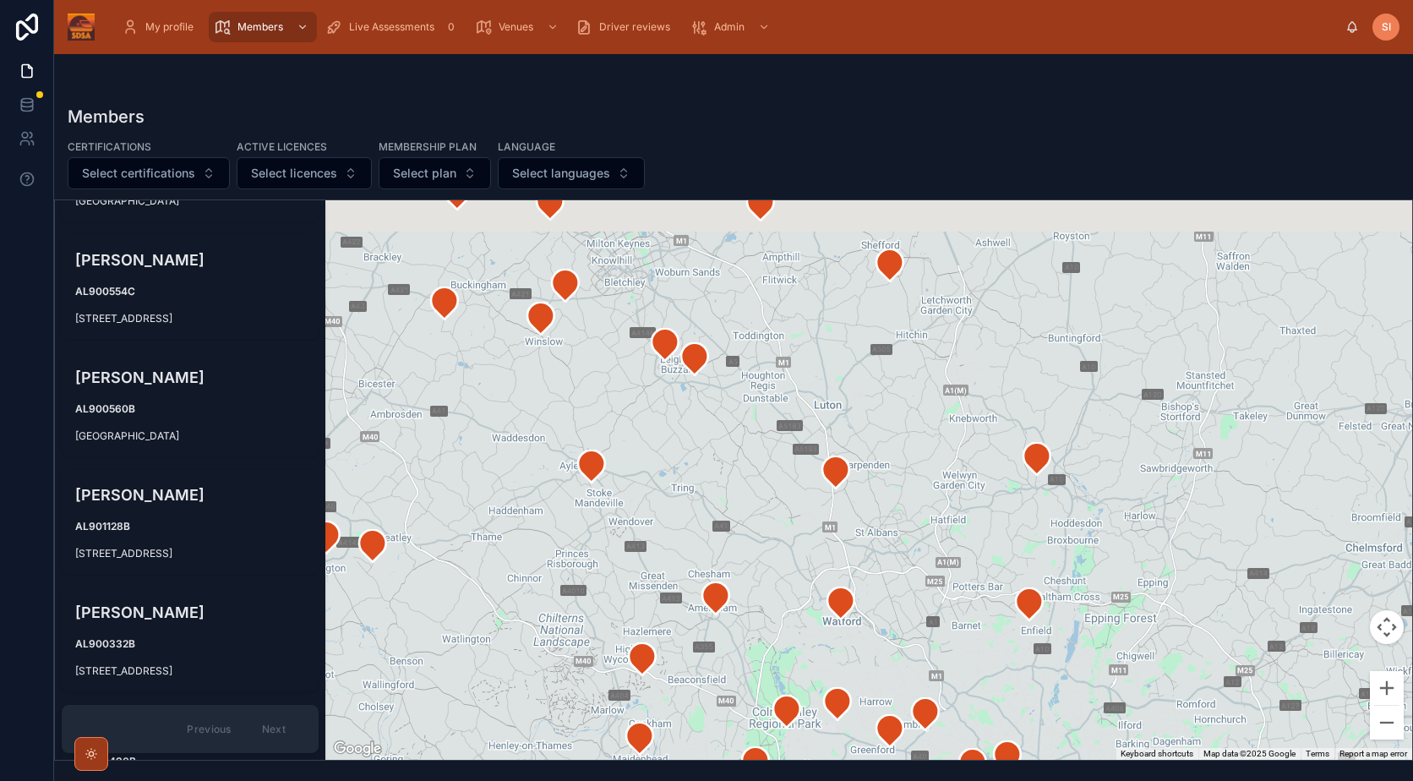
drag, startPoint x: 761, startPoint y: 254, endPoint x: 806, endPoint y: 571, distance: 320.1
click at [806, 571] on div at bounding box center [868, 480] width 1087 height 560
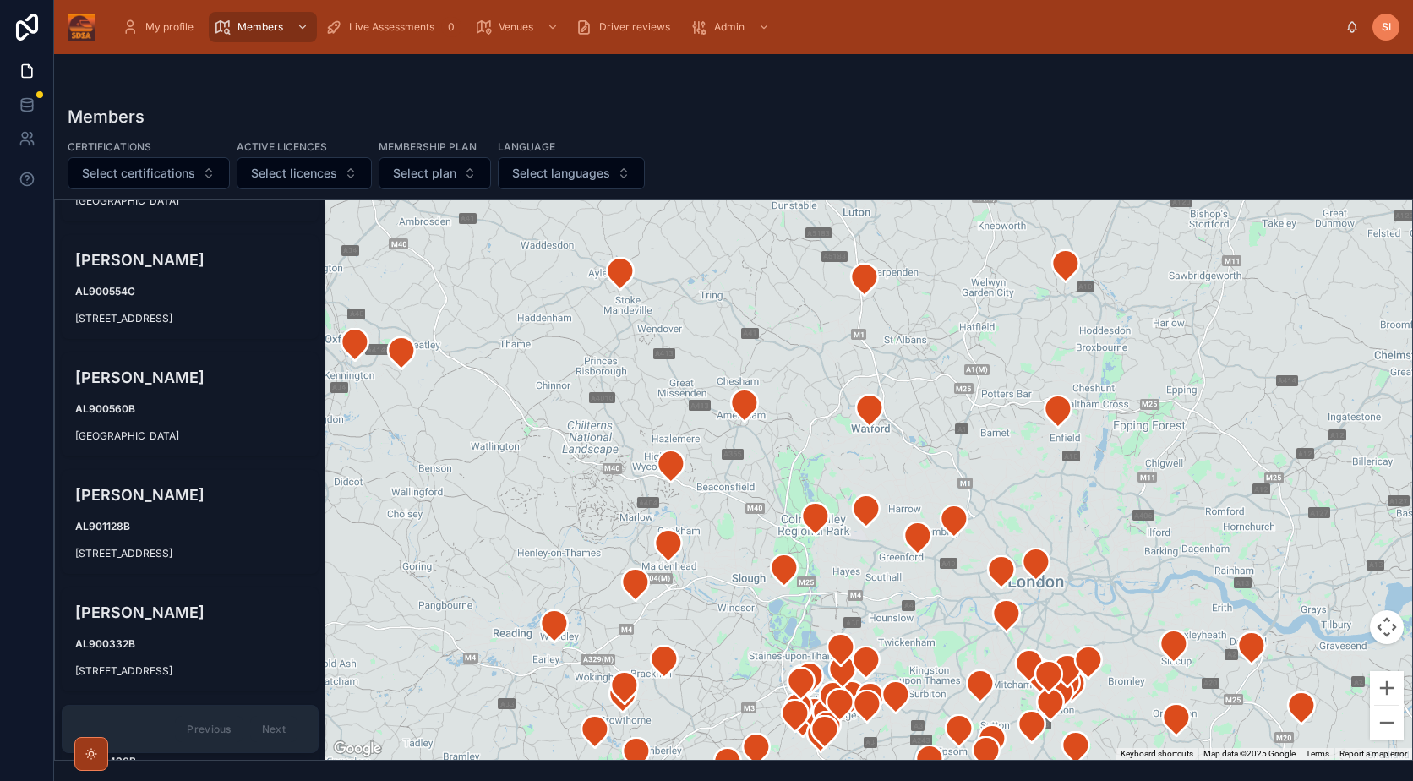
drag, startPoint x: 912, startPoint y: 531, endPoint x: 935, endPoint y: 325, distance: 207.5
click at [935, 325] on div at bounding box center [868, 480] width 1087 height 560
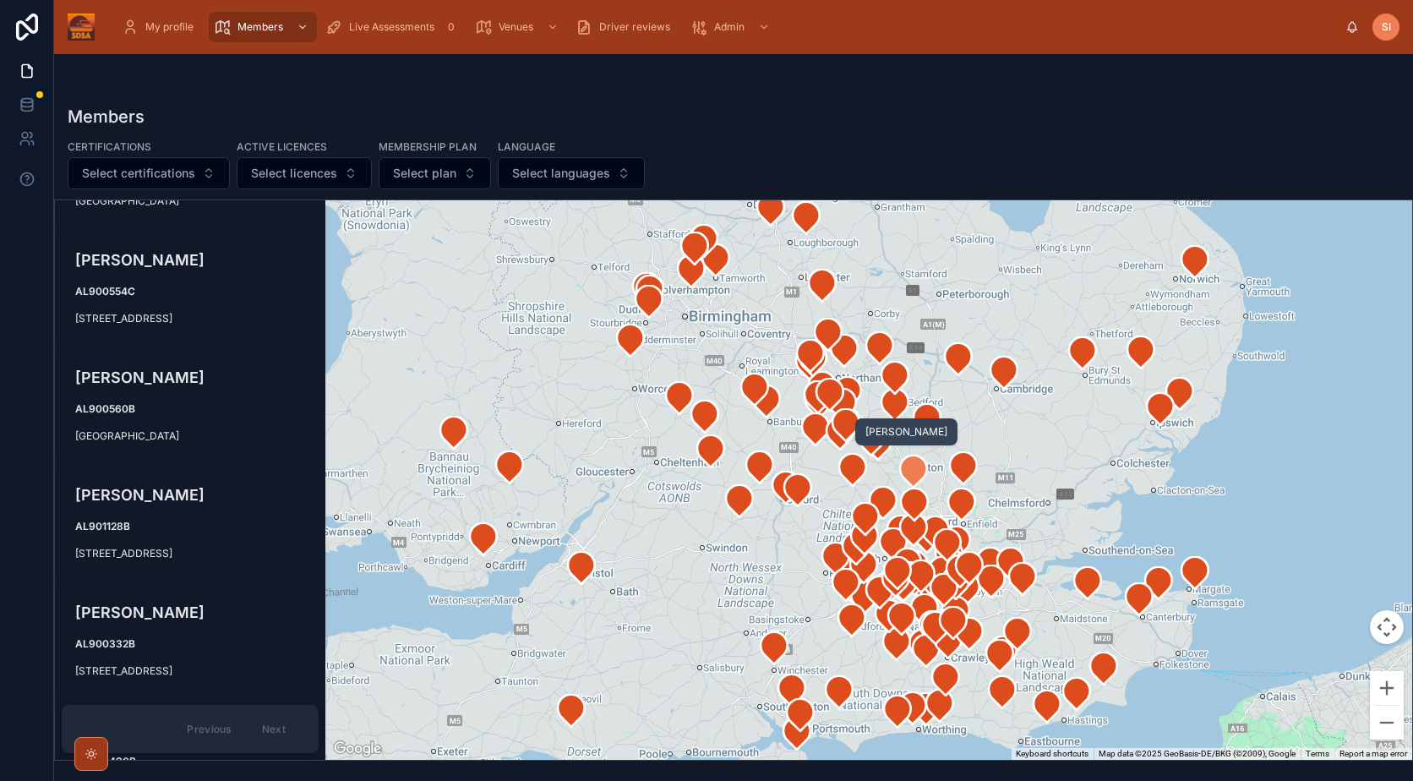
drag, startPoint x: 931, startPoint y: 287, endPoint x: 926, endPoint y: 472, distance: 185.2
click at [926, 472] on icon at bounding box center [913, 472] width 27 height 32
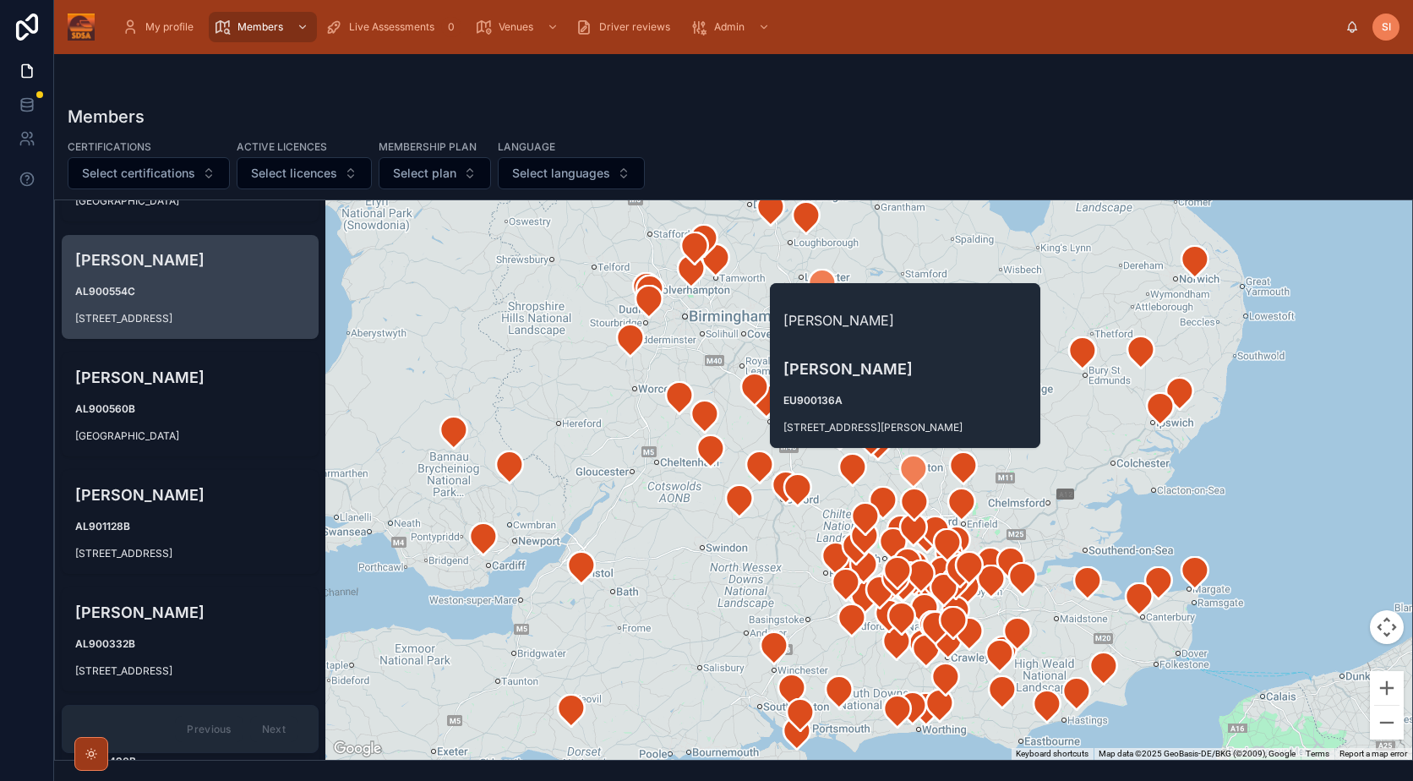
click at [134, 281] on div "[PERSON_NAME] [STREET_ADDRESS]" at bounding box center [190, 287] width 257 height 104
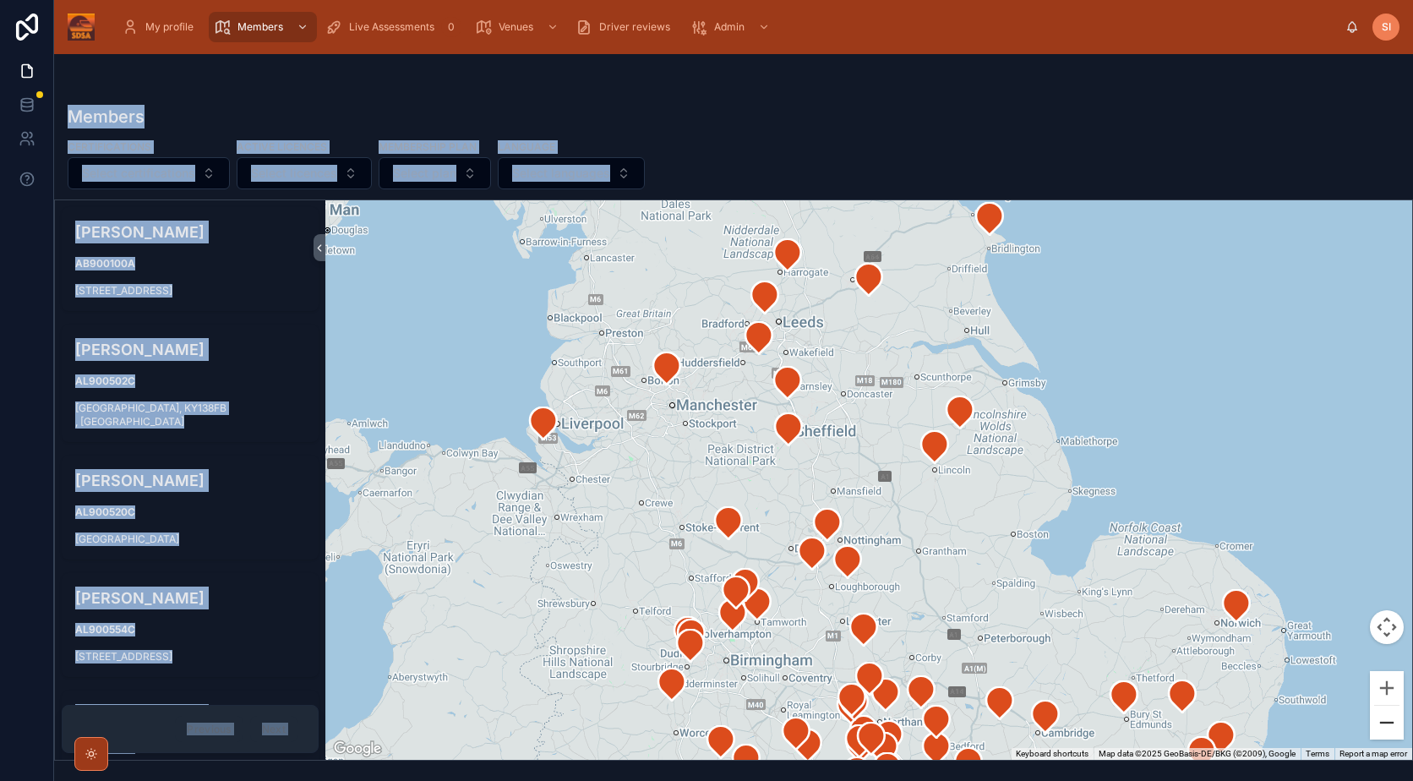
drag, startPoint x: 909, startPoint y: 554, endPoint x: 1395, endPoint y: 730, distance: 517.6
click at [872, 282] on div at bounding box center [868, 480] width 1087 height 560
click at [1003, 352] on div at bounding box center [868, 480] width 1087 height 560
click at [1395, 730] on button "Zoom out" at bounding box center [1387, 723] width 34 height 34
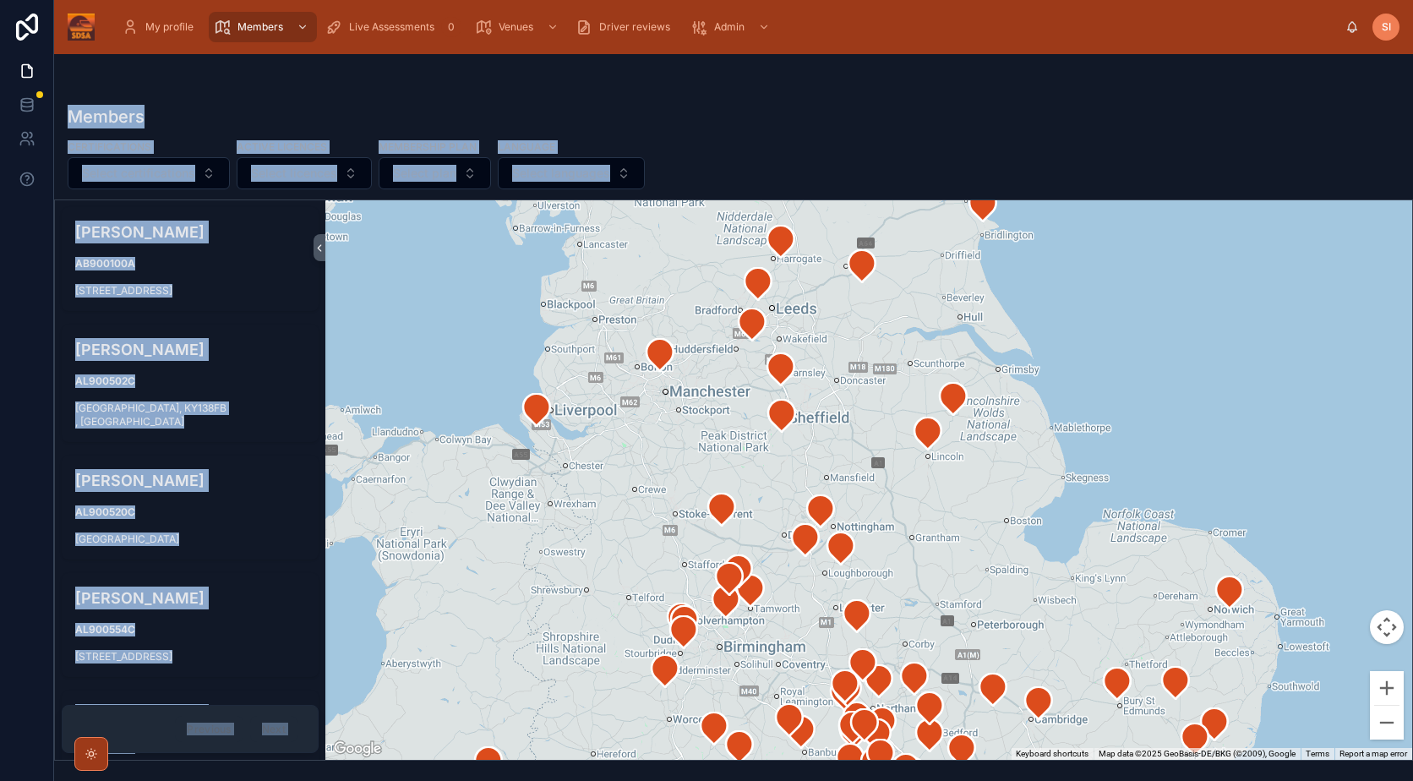
click at [1150, 248] on div at bounding box center [868, 480] width 1087 height 560
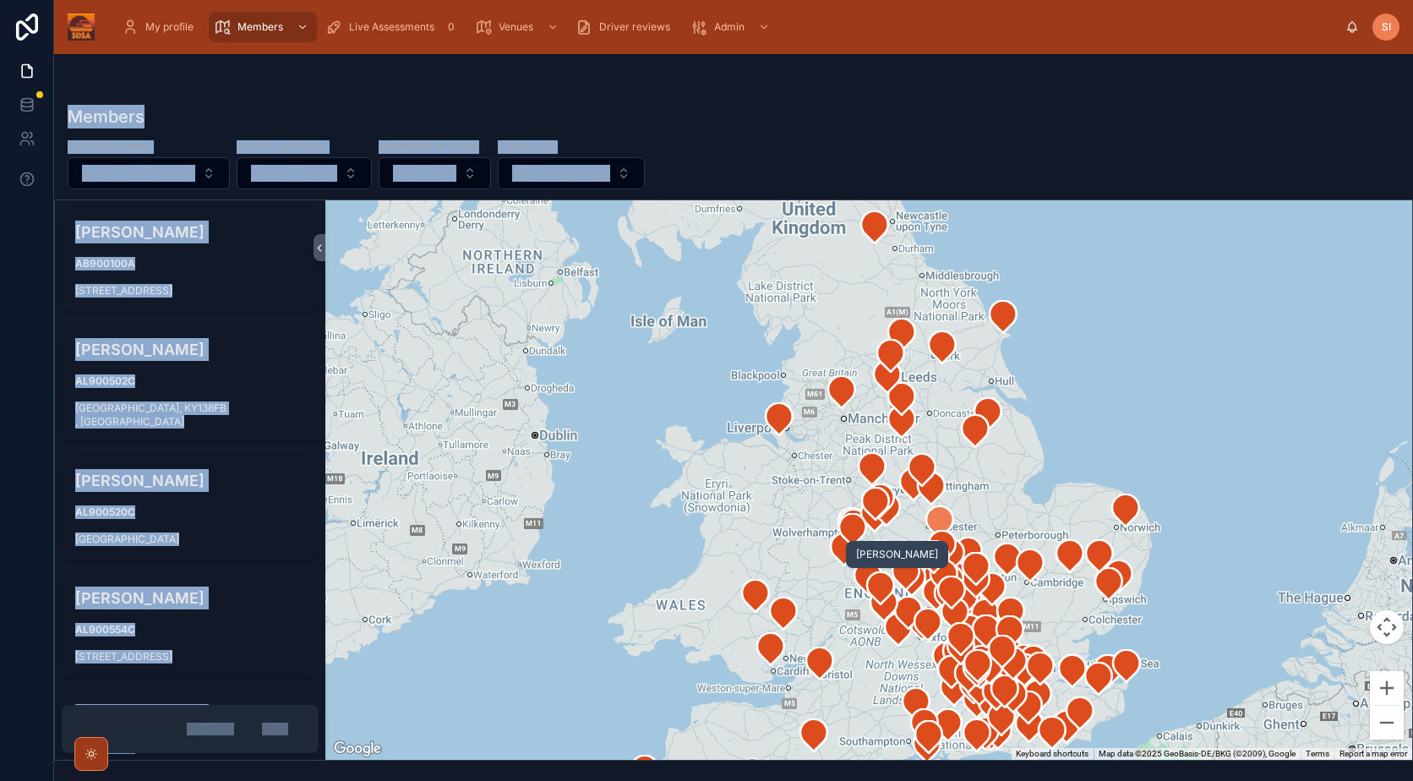
drag, startPoint x: 887, startPoint y: 605, endPoint x: 928, endPoint y: 512, distance: 101.4
click at [769, 446] on div at bounding box center [868, 480] width 1087 height 560
click at [503, 447] on div at bounding box center [868, 480] width 1087 height 560
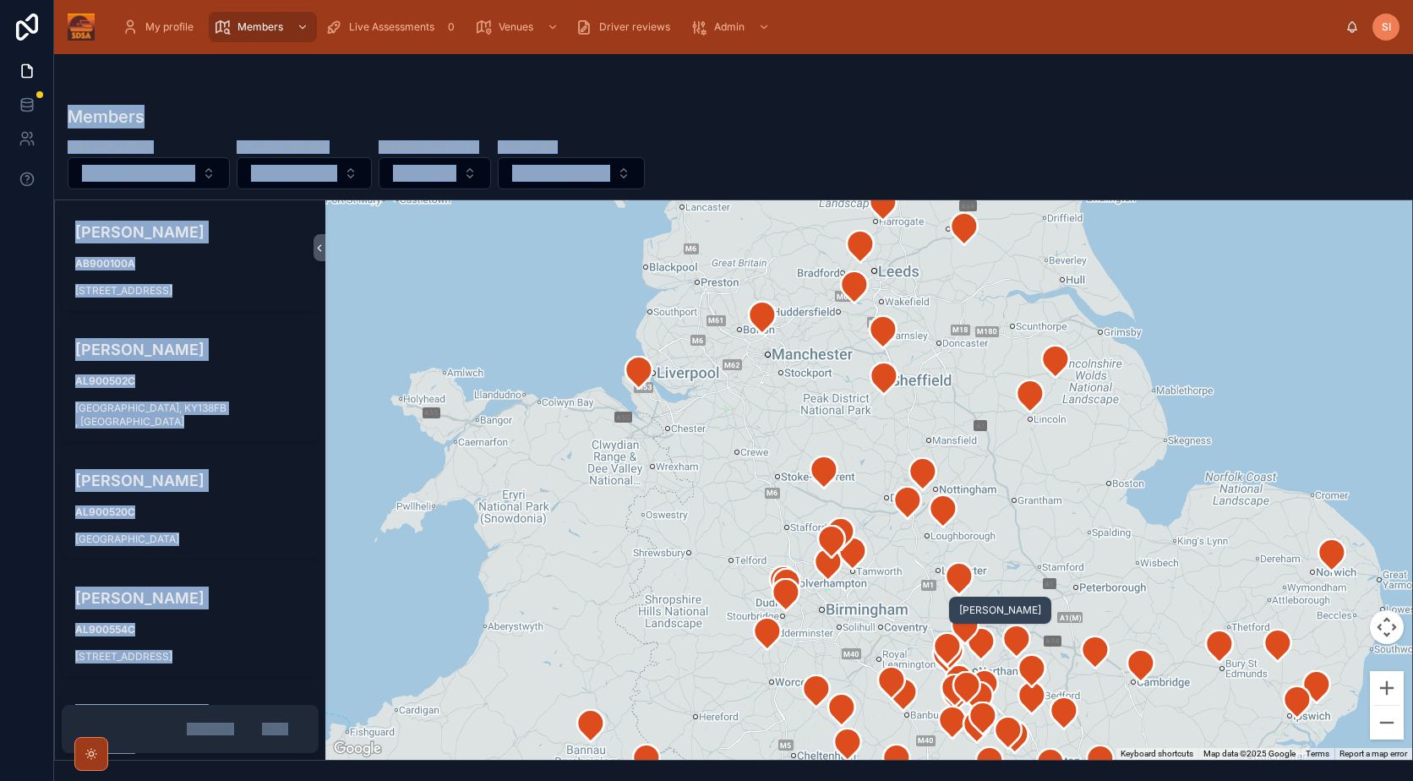
drag, startPoint x: 996, startPoint y: 635, endPoint x: 73, endPoint y: 0, distance: 1120.2
click at [950, 490] on div at bounding box center [868, 480] width 1087 height 560
click at [588, 390] on div at bounding box center [868, 480] width 1087 height 560
click at [358, 303] on div at bounding box center [868, 480] width 1087 height 560
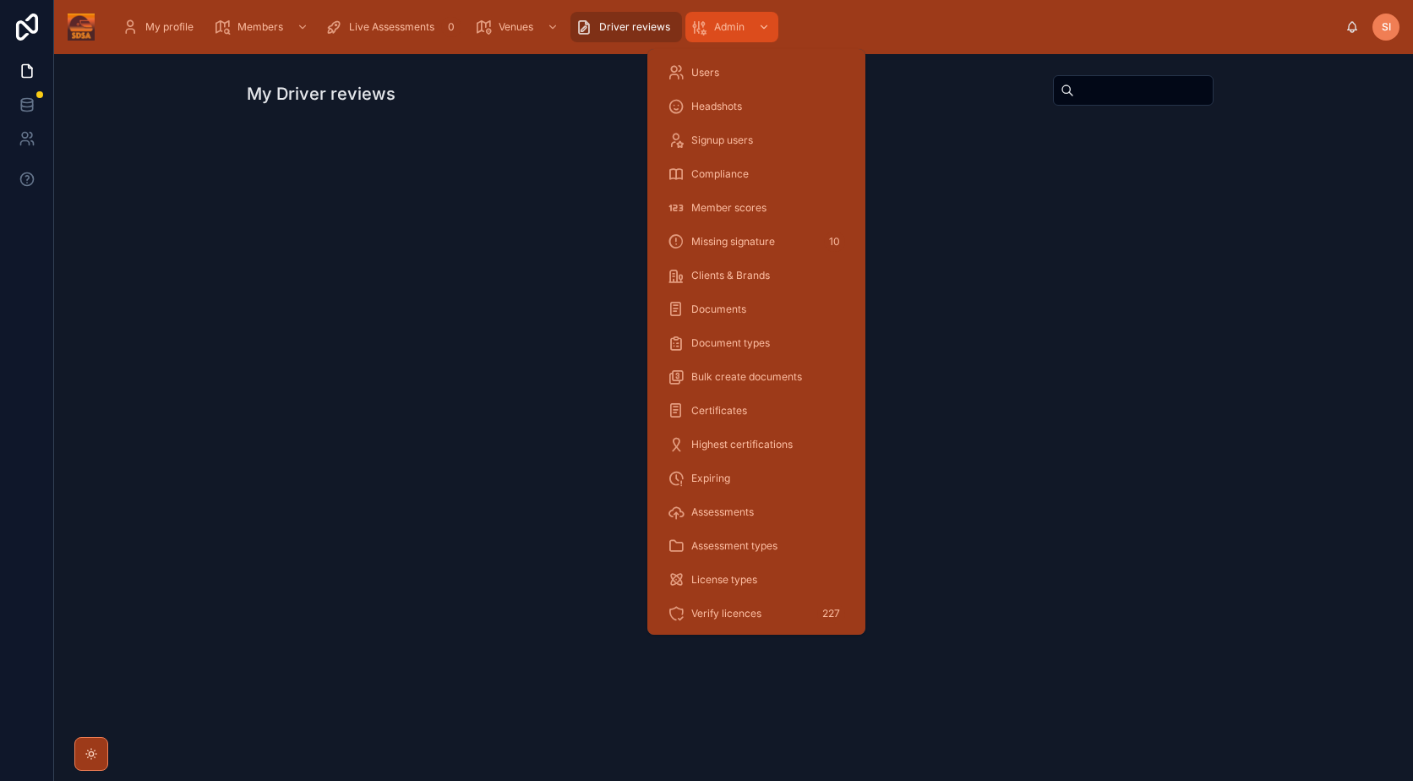
click at [745, 27] on span "Admin" at bounding box center [729, 27] width 30 height 14
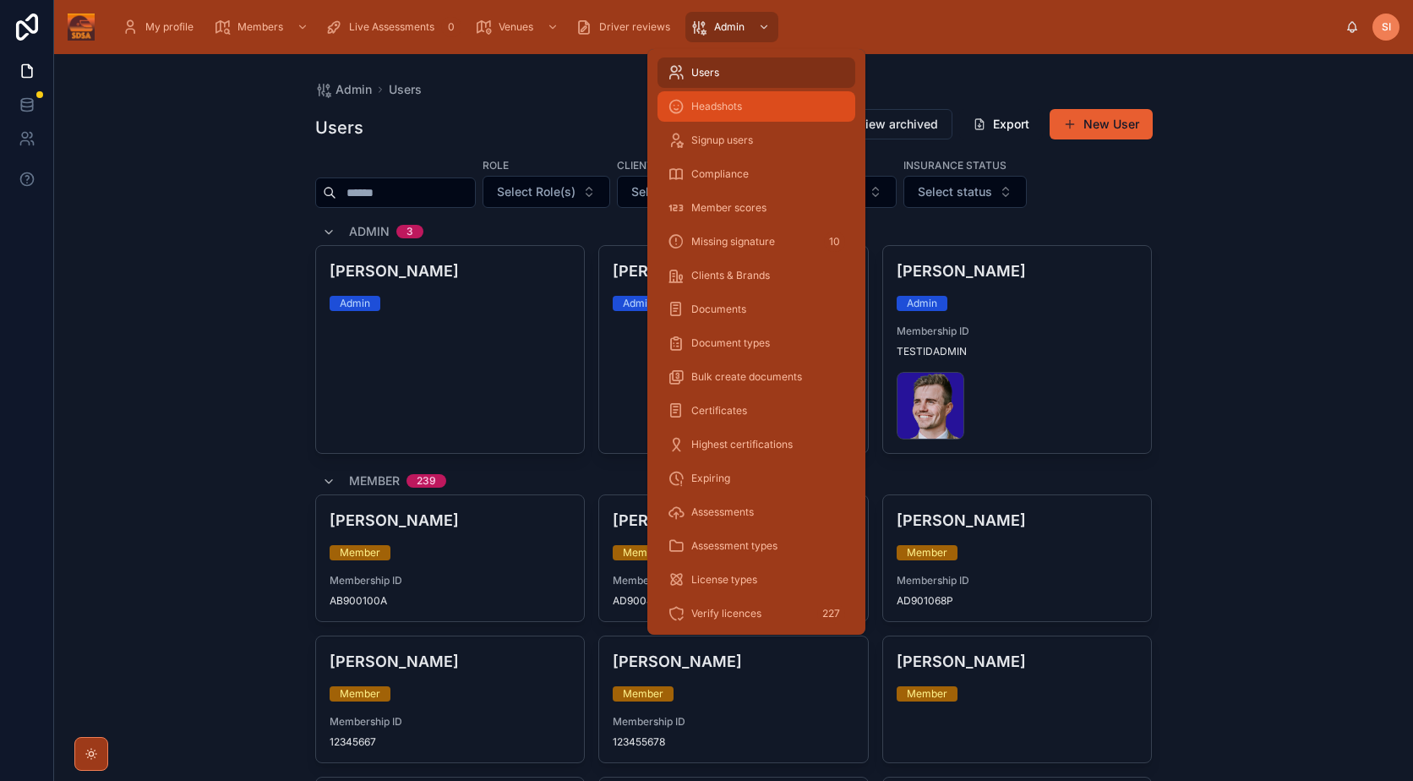
click at [762, 108] on div "Headshots" at bounding box center [756, 106] width 177 height 27
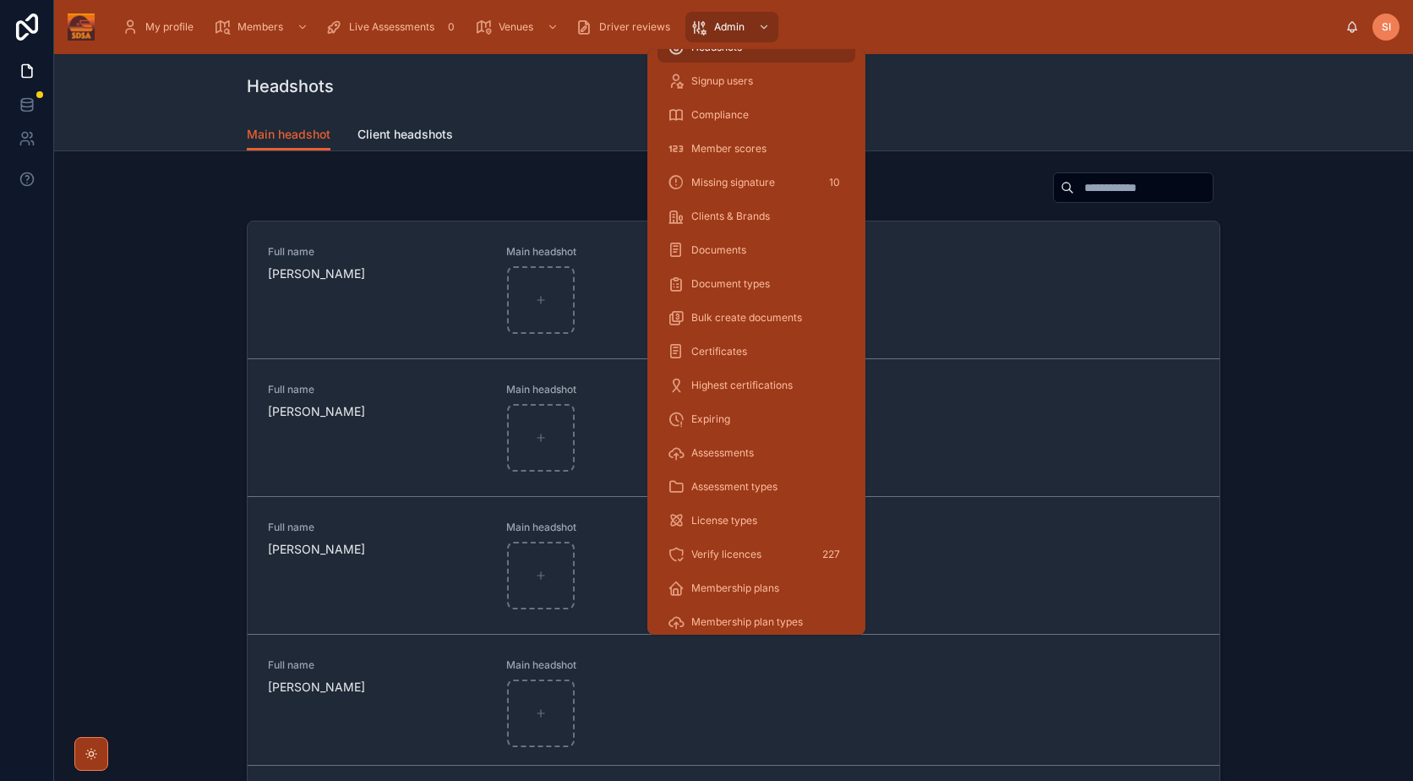
scroll to position [85, 0]
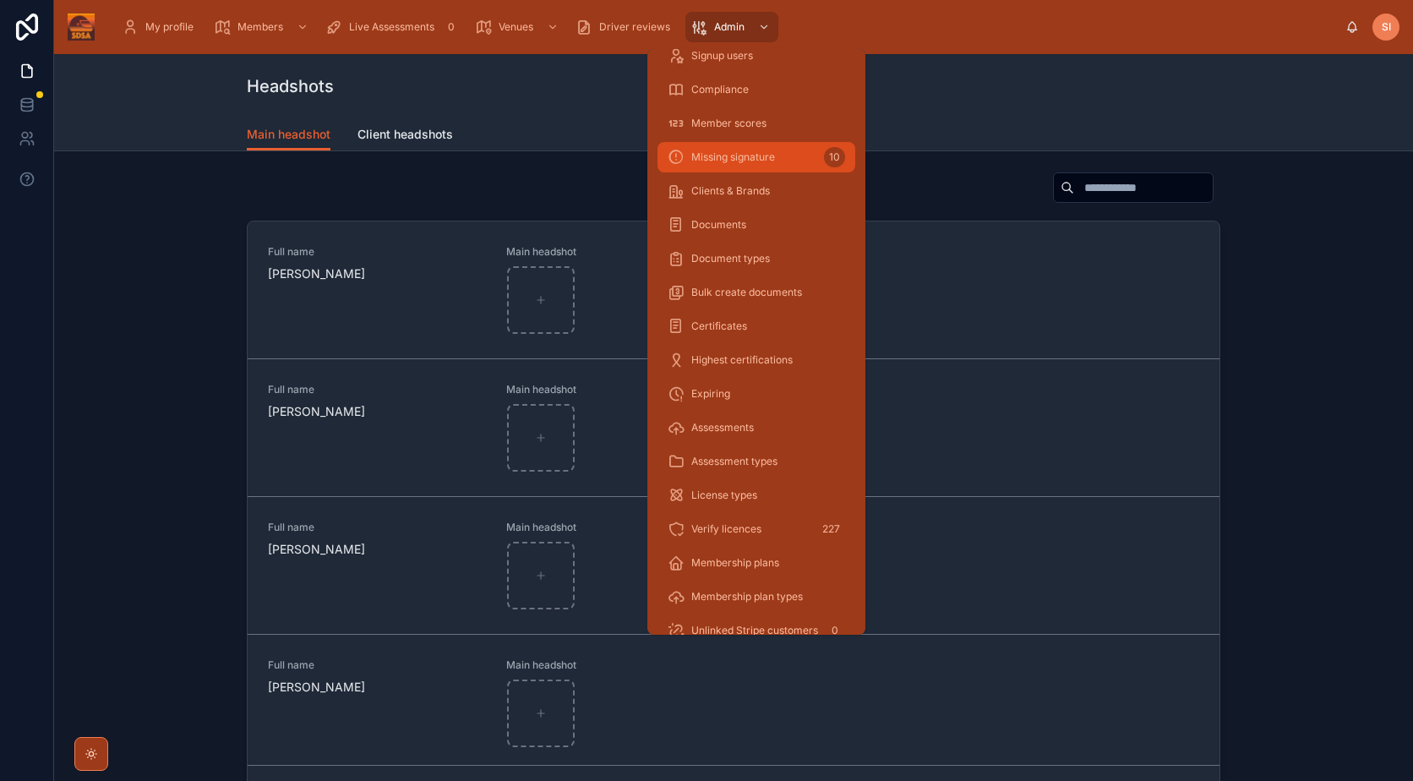
click at [776, 146] on div "Missing signature 10" at bounding box center [756, 157] width 177 height 27
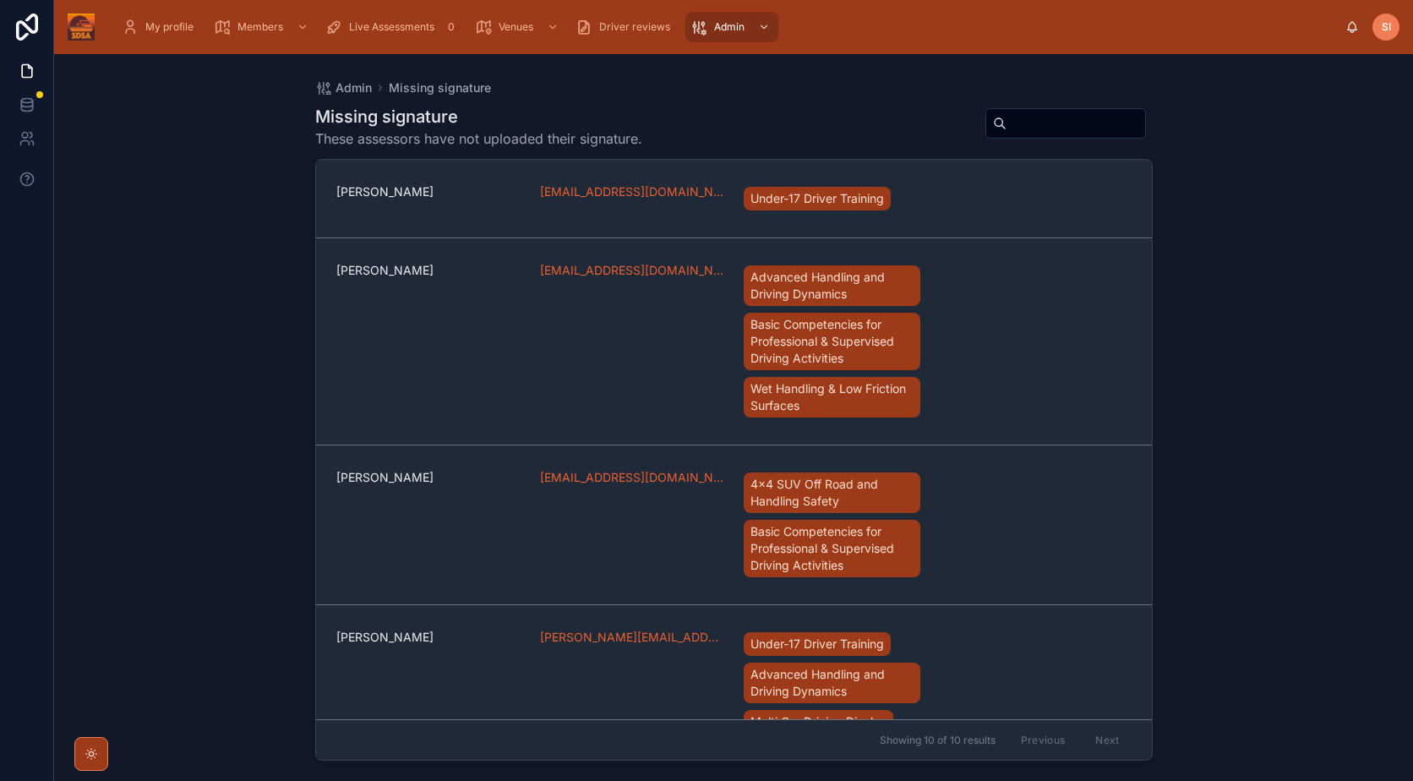
click at [1387, 32] on span "SI" at bounding box center [1386, 27] width 9 height 14
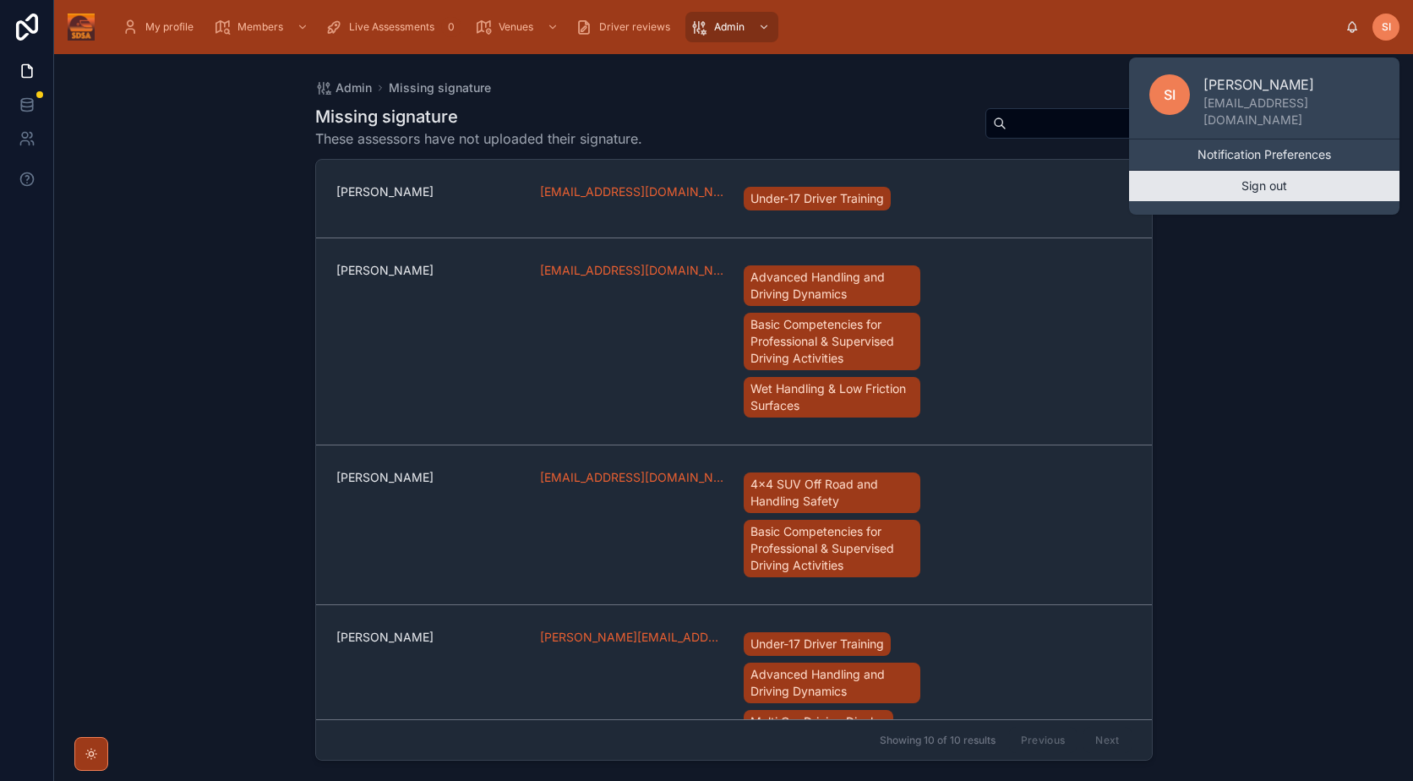
click at [1284, 186] on button "Sign out" at bounding box center [1264, 186] width 270 height 30
